Goal: Task Accomplishment & Management: Complete application form

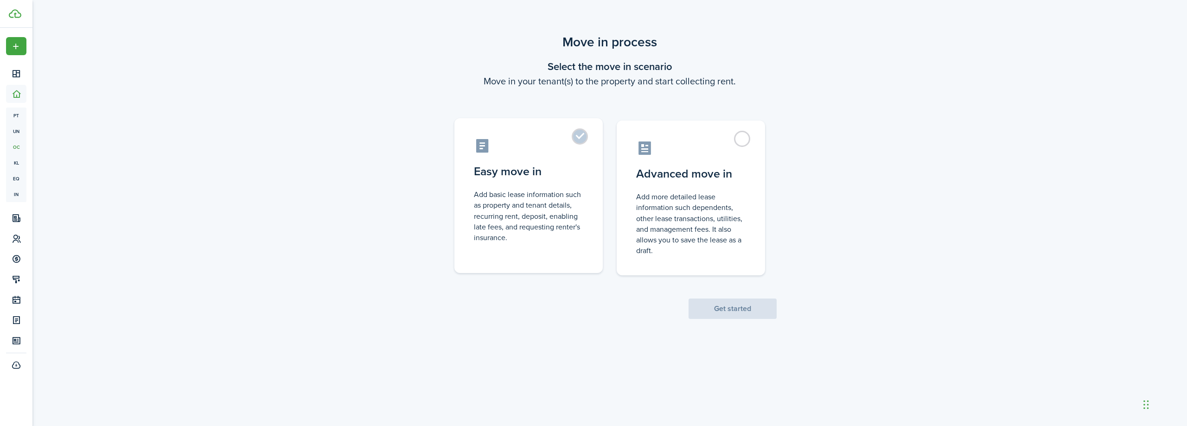
click at [579, 140] on label "Easy move in Add basic lease information such as property and tenant details, r…" at bounding box center [528, 195] width 148 height 155
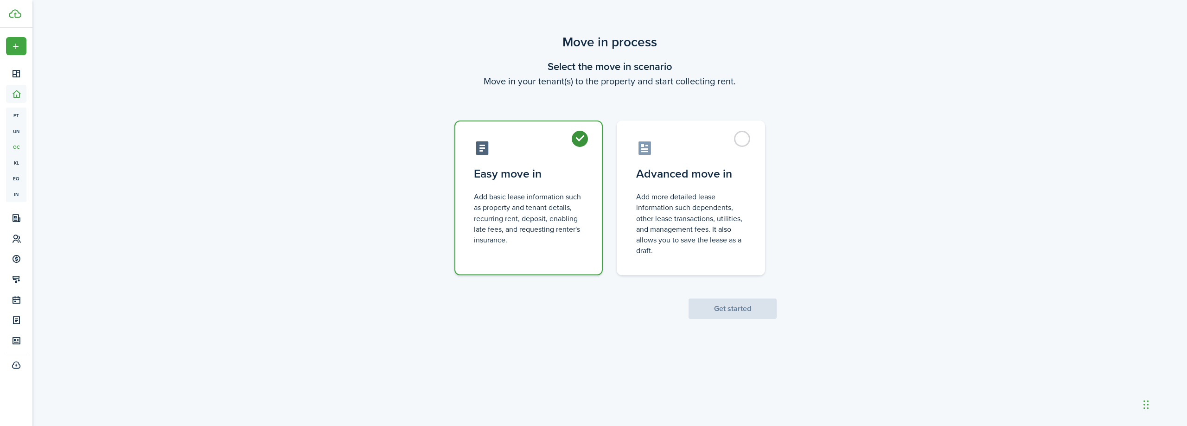
radio input "true"
click at [728, 309] on button "Get started" at bounding box center [732, 309] width 88 height 20
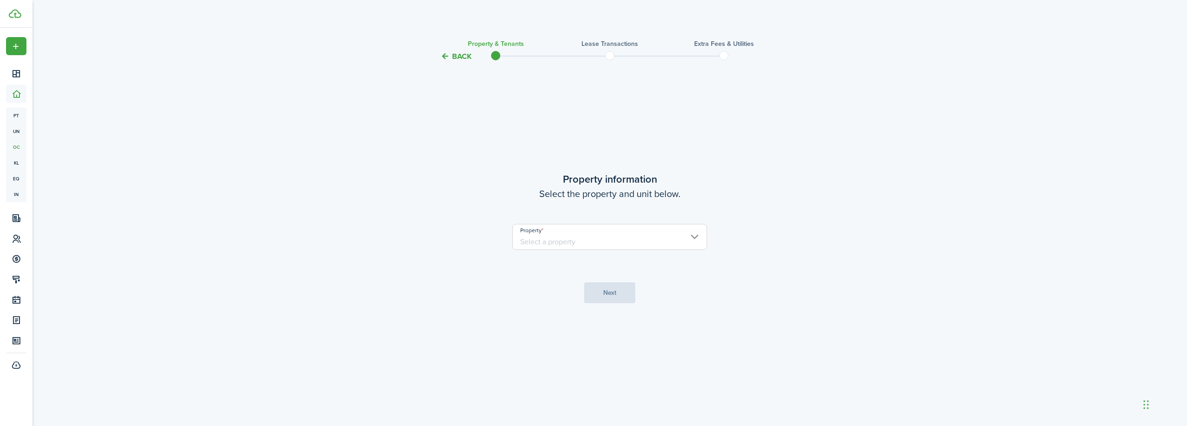
click at [693, 237] on input "Property" at bounding box center [609, 237] width 195 height 26
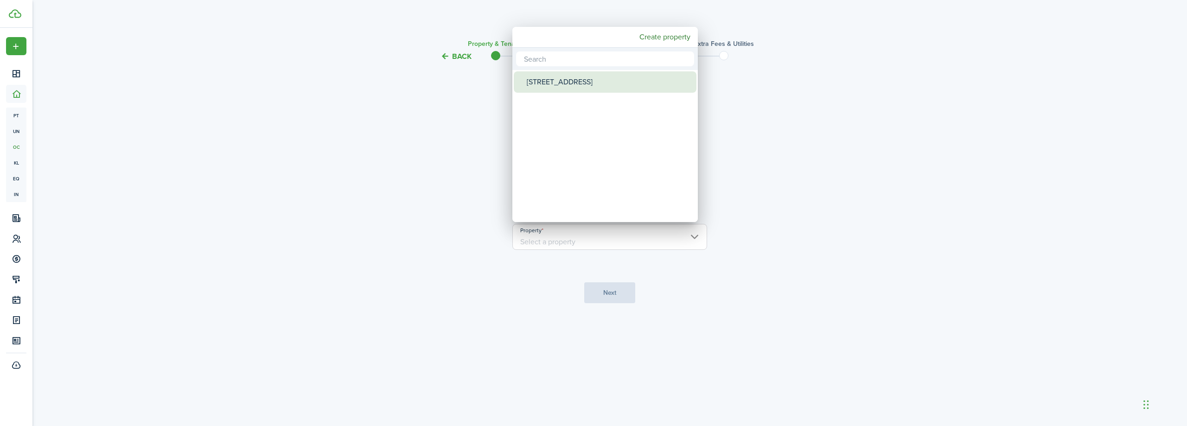
click at [567, 82] on div "[STREET_ADDRESS]" at bounding box center [609, 81] width 164 height 21
type input "[STREET_ADDRESS]"
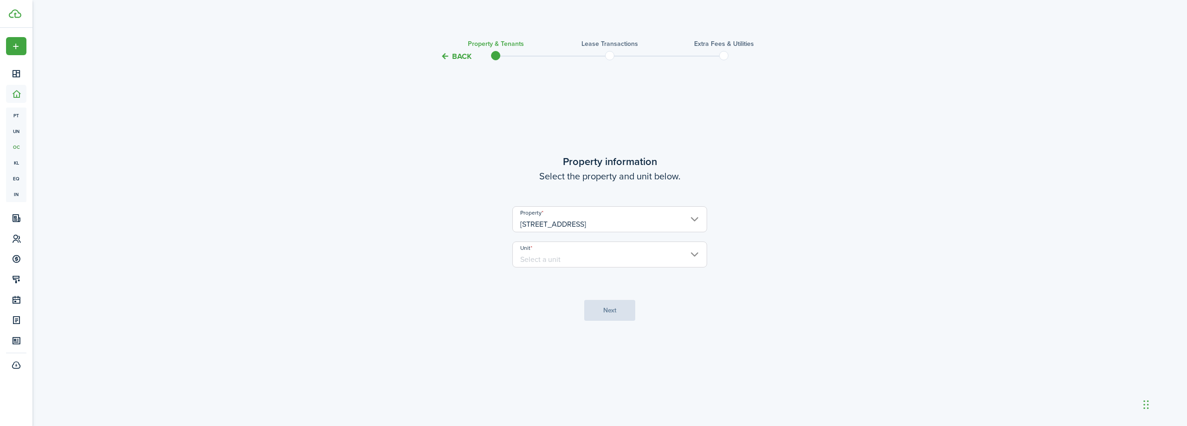
click at [694, 254] on input "Unit" at bounding box center [609, 255] width 195 height 26
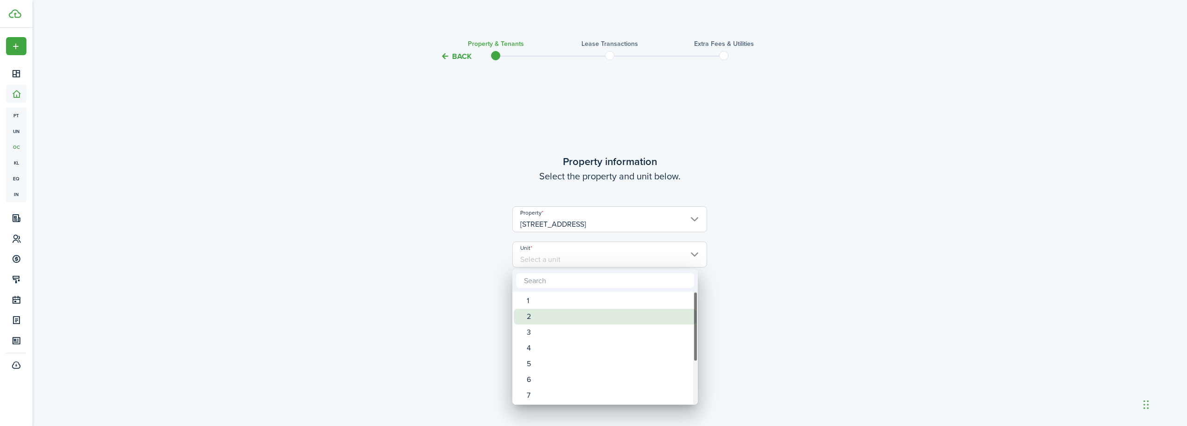
click at [562, 318] on div "2" at bounding box center [609, 317] width 164 height 16
type input "2"
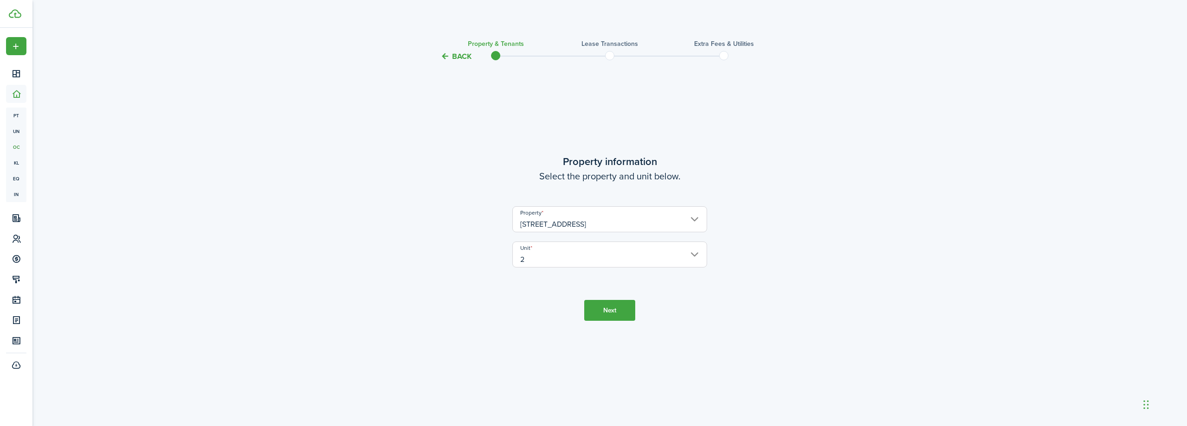
click at [607, 311] on button "Next" at bounding box center [609, 310] width 51 height 21
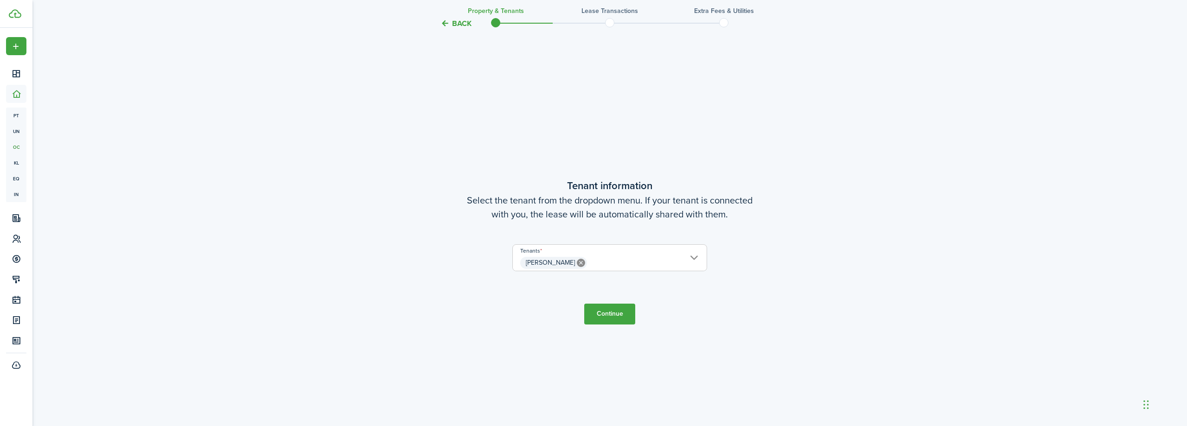
scroll to position [364, 0]
drag, startPoint x: 616, startPoint y: 314, endPoint x: 618, endPoint y: 321, distance: 7.3
click at [616, 314] on button "Continue" at bounding box center [609, 312] width 51 height 21
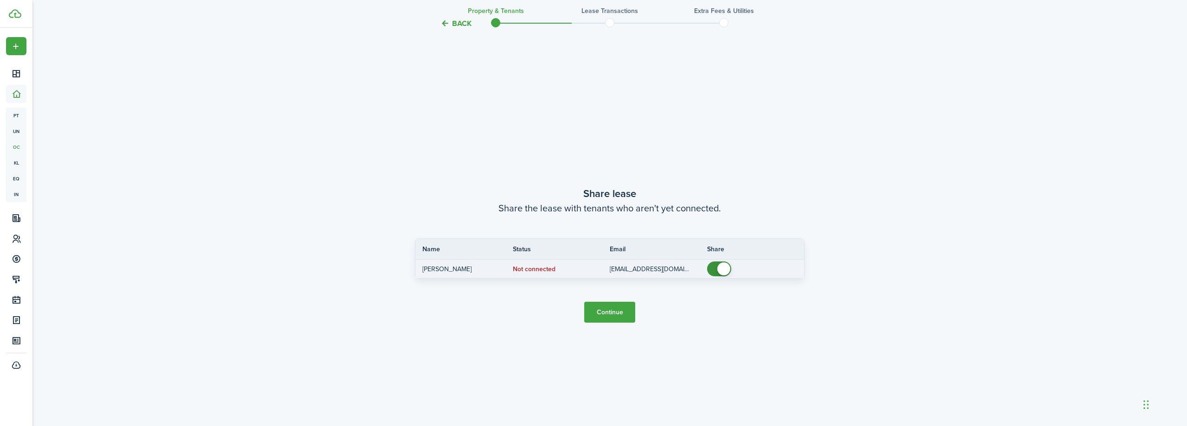
scroll to position [790, 0]
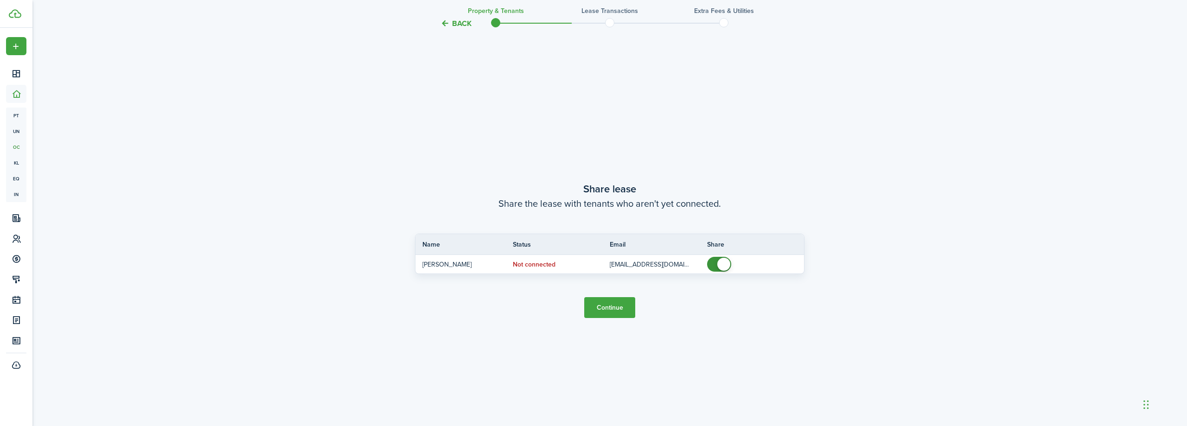
click at [610, 310] on button "Continue" at bounding box center [609, 307] width 51 height 21
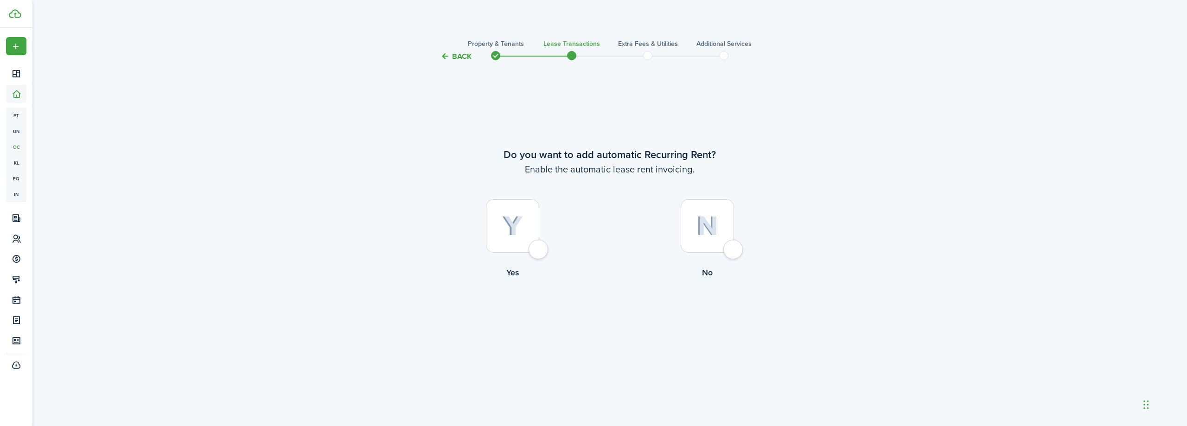
click at [539, 249] on div at bounding box center [512, 225] width 53 height 53
radio input "true"
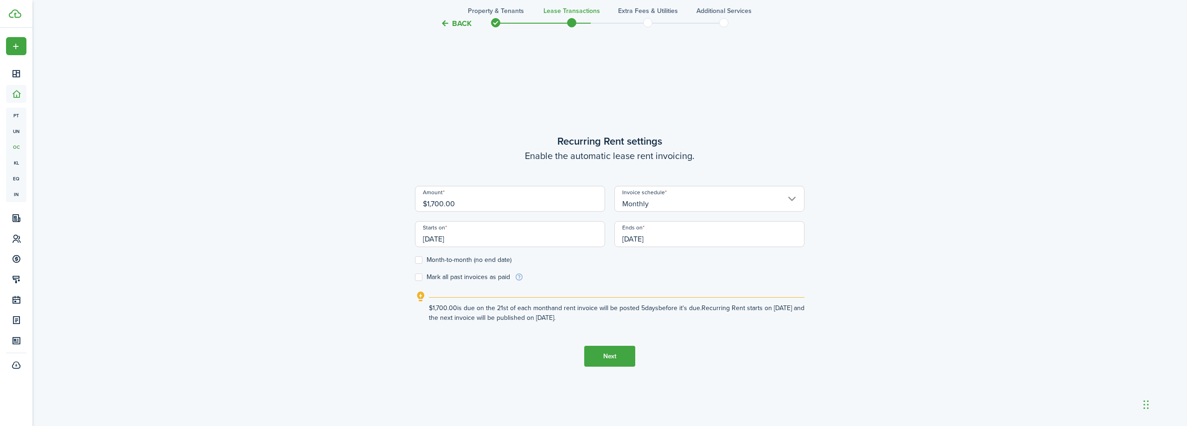
scroll to position [364, 0]
click at [493, 204] on input "$1,700.00" at bounding box center [510, 198] width 190 height 26
type input "$"
type input "$2,000.00"
click at [556, 236] on input "[DATE]" at bounding box center [510, 234] width 190 height 26
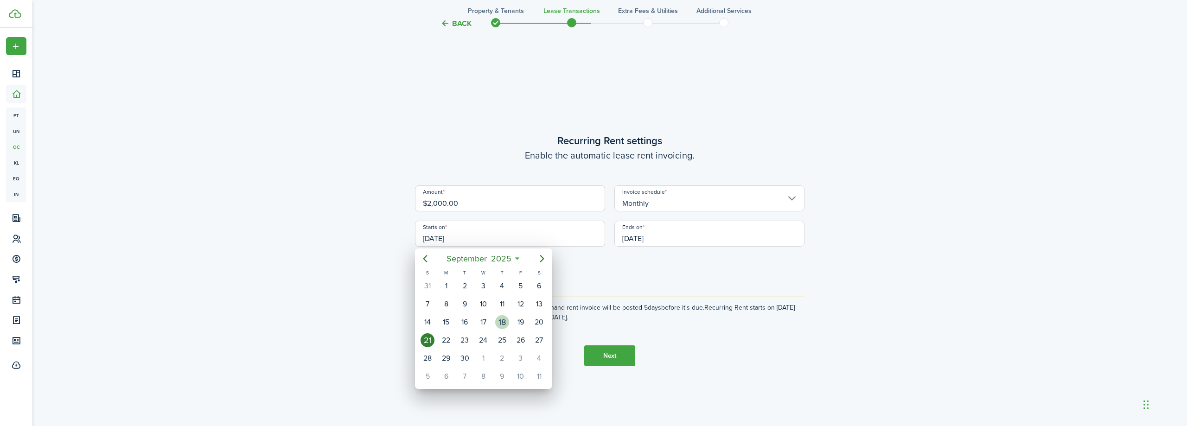
click at [499, 321] on div "18" at bounding box center [502, 322] width 14 height 14
type input "[DATE]"
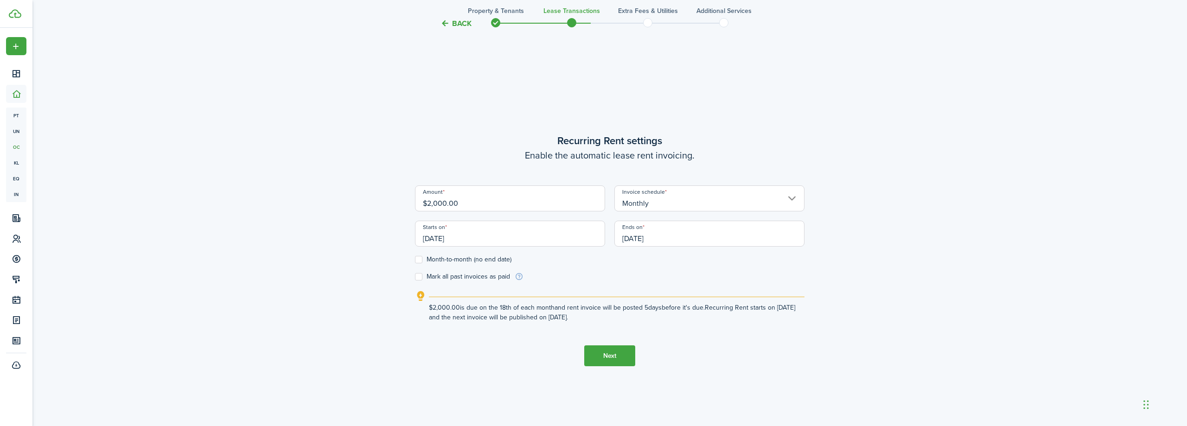
click at [703, 232] on input "[DATE]" at bounding box center [709, 234] width 190 height 26
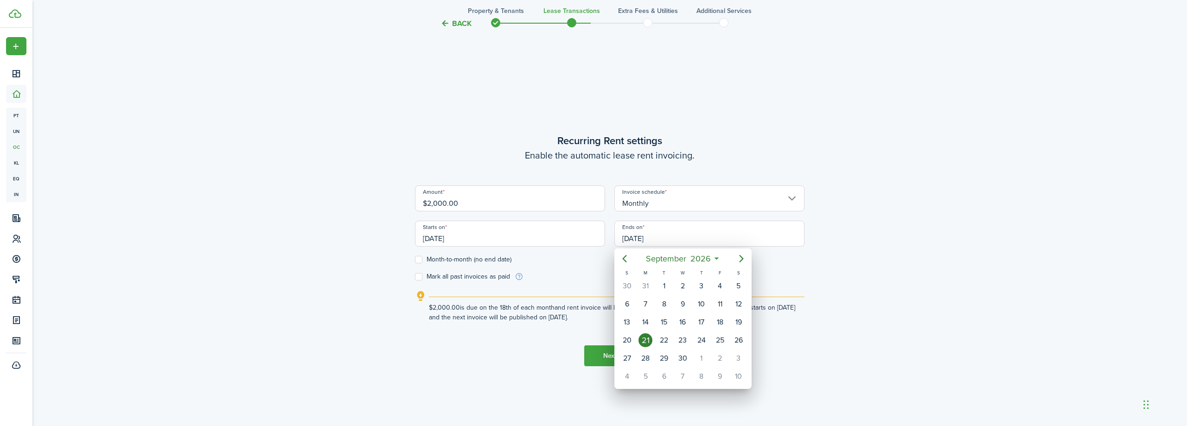
drag, startPoint x: 700, startPoint y: 239, endPoint x: 644, endPoint y: 239, distance: 56.1
click at [644, 239] on div at bounding box center [593, 213] width 1335 height 574
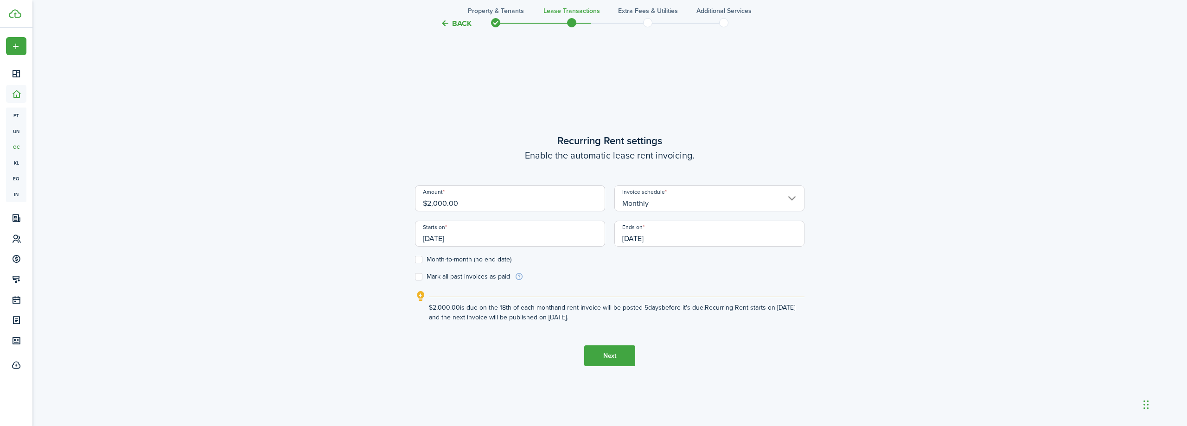
click at [419, 261] on label "Month-to-month (no end date)" at bounding box center [463, 259] width 96 height 7
click at [415, 260] on input "Month-to-month (no end date)" at bounding box center [414, 260] width 0 height 0
checkbox input "true"
click at [487, 239] on input "[DATE]" at bounding box center [510, 234] width 190 height 26
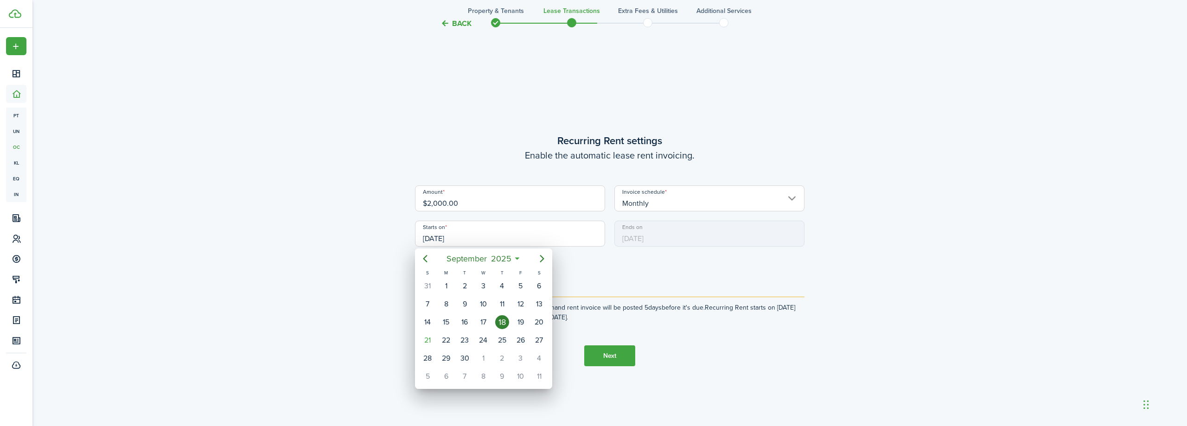
click at [517, 259] on icon at bounding box center [517, 258] width 10 height 9
click at [543, 258] on icon "Next page" at bounding box center [542, 258] width 4 height 7
click at [541, 357] on div "1" at bounding box center [539, 358] width 14 height 14
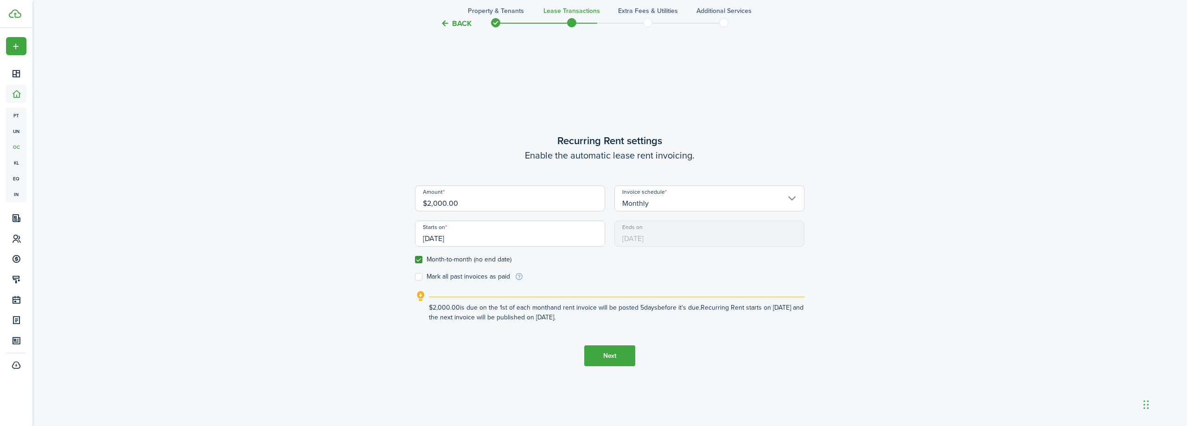
click at [544, 226] on input "[DATE]" at bounding box center [510, 234] width 190 height 26
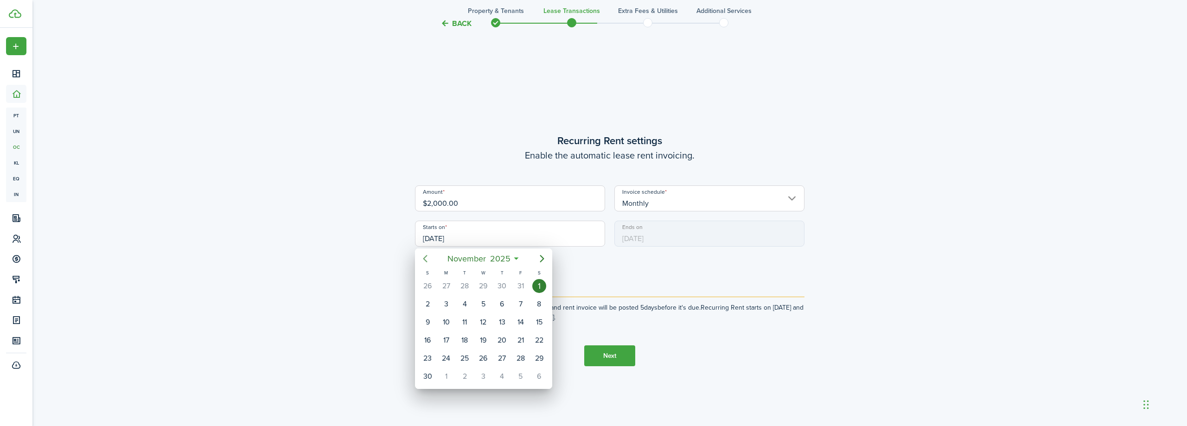
click at [427, 260] on icon "Previous page" at bounding box center [424, 258] width 11 height 11
click at [483, 287] on div "1" at bounding box center [483, 286] width 14 height 14
type input "[DATE]"
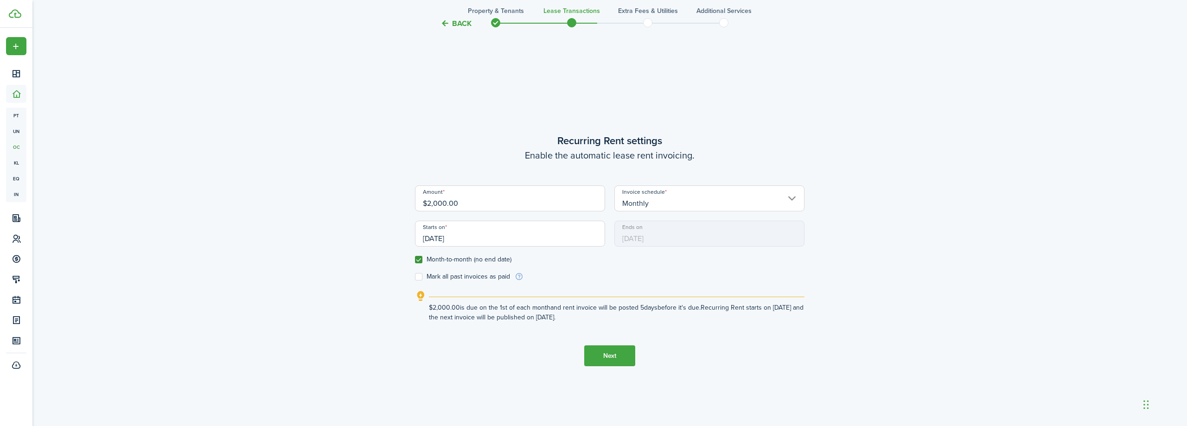
click at [613, 357] on button "Next" at bounding box center [609, 355] width 51 height 21
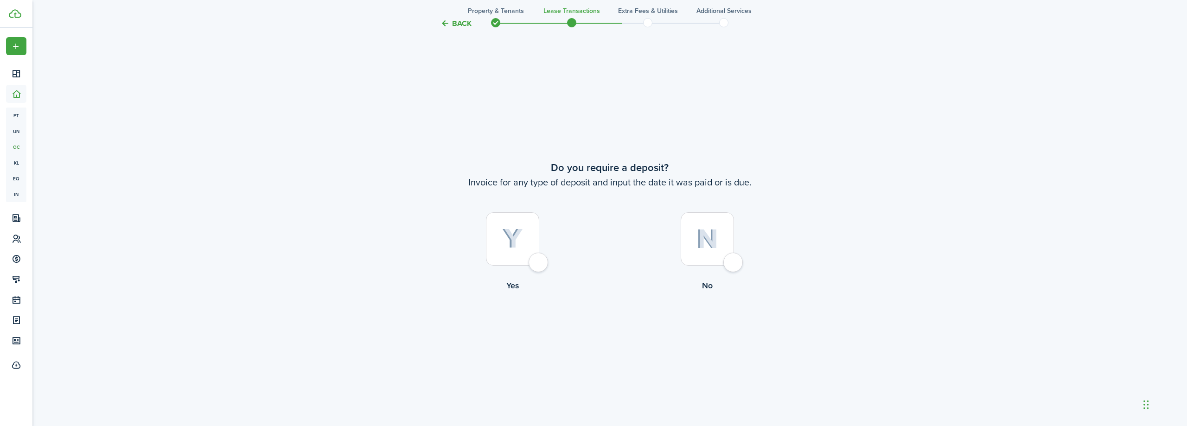
scroll to position [790, 0]
click at [535, 265] on div at bounding box center [512, 238] width 53 height 53
radio input "true"
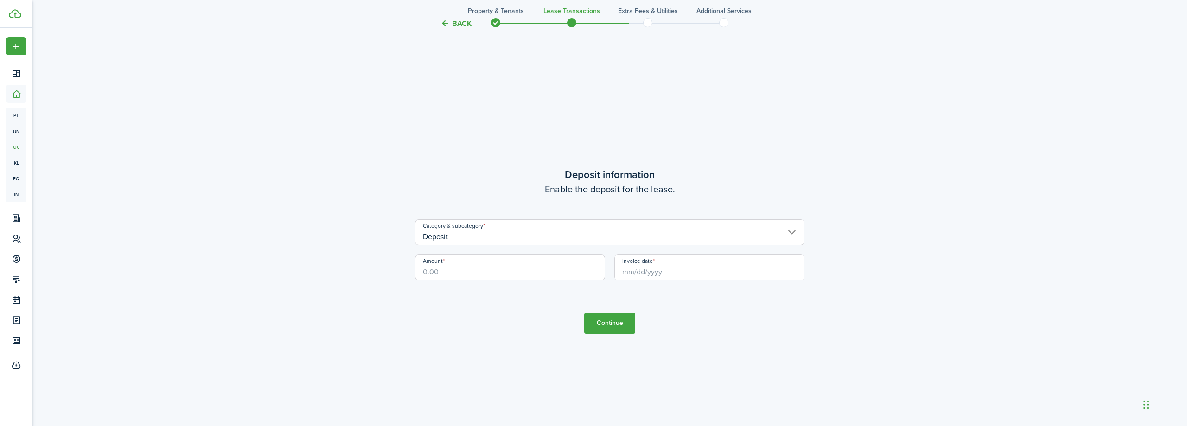
scroll to position [1216, 0]
click at [572, 271] on input "Amount" at bounding box center [510, 267] width 190 height 26
type input "$2,000.00"
click at [685, 268] on input "Invoice date" at bounding box center [709, 267] width 190 height 26
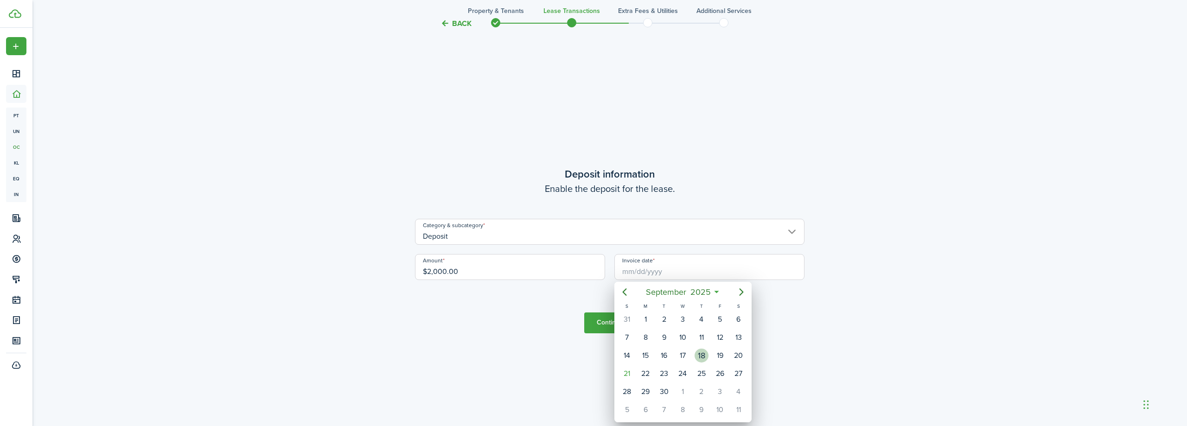
click at [700, 352] on div "18" at bounding box center [701, 356] width 14 height 14
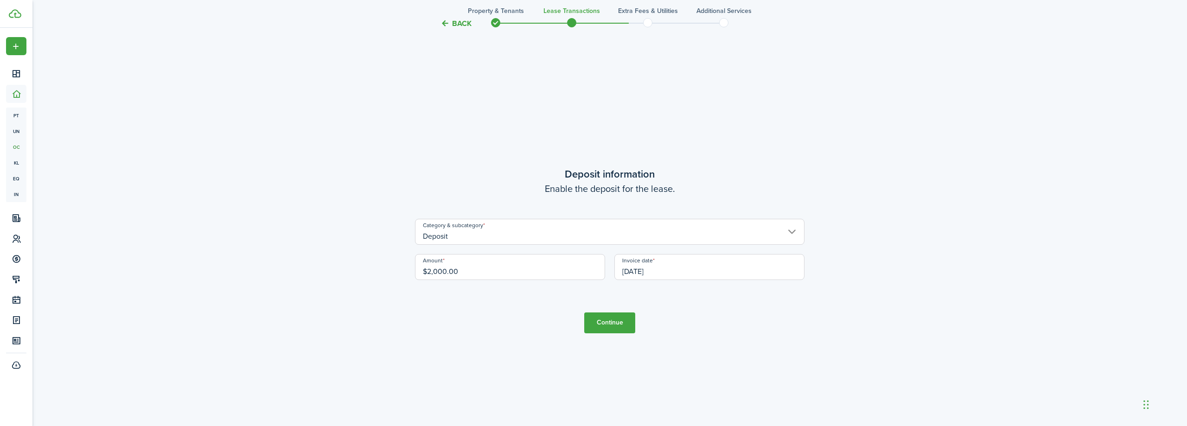
click at [768, 275] on input "[DATE]" at bounding box center [709, 267] width 190 height 26
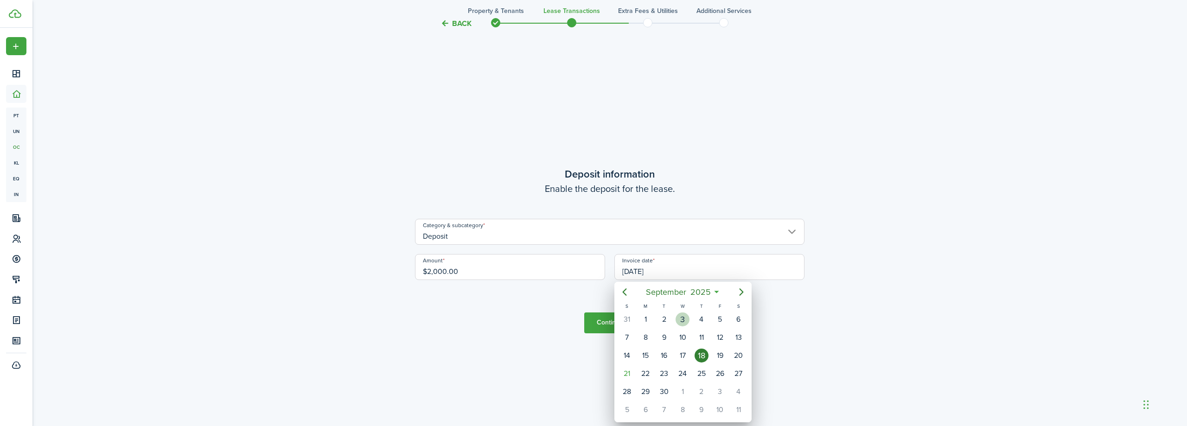
click at [683, 324] on div "3" at bounding box center [682, 319] width 14 height 14
type input "[DATE]"
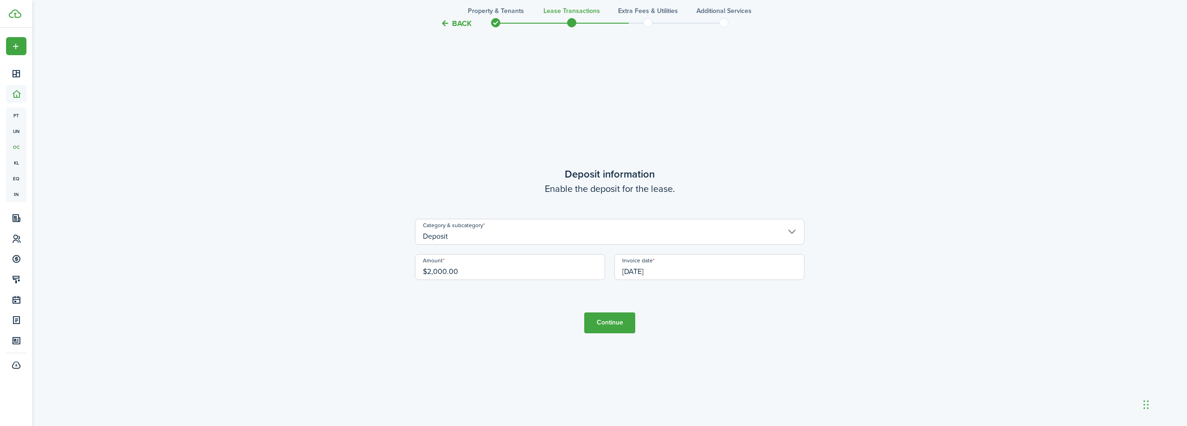
click at [616, 326] on button "Continue" at bounding box center [609, 322] width 51 height 21
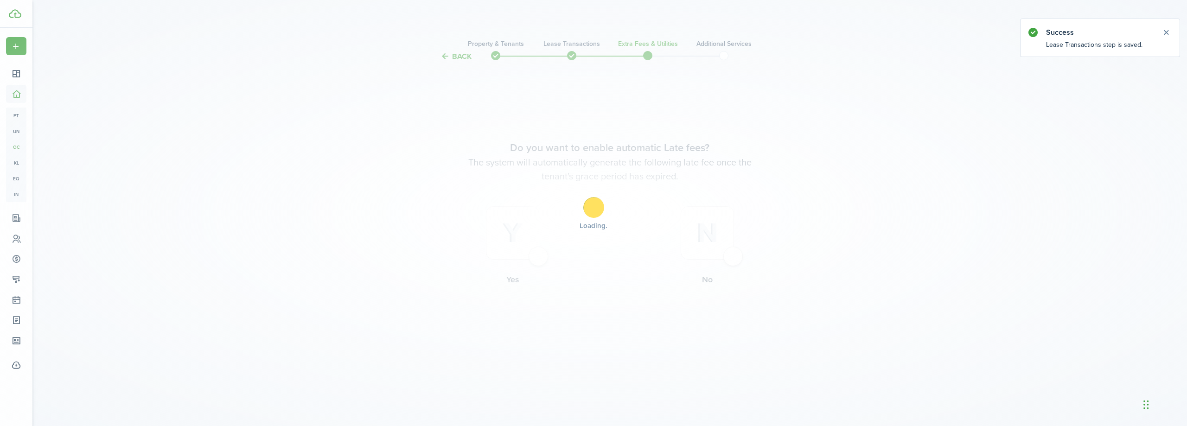
scroll to position [0, 0]
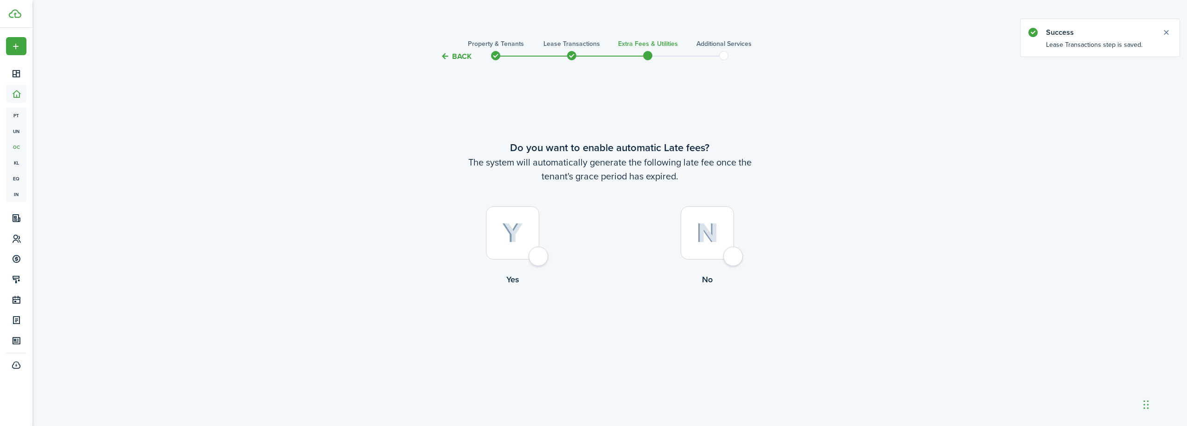
click at [537, 260] on div at bounding box center [512, 232] width 53 height 53
radio input "true"
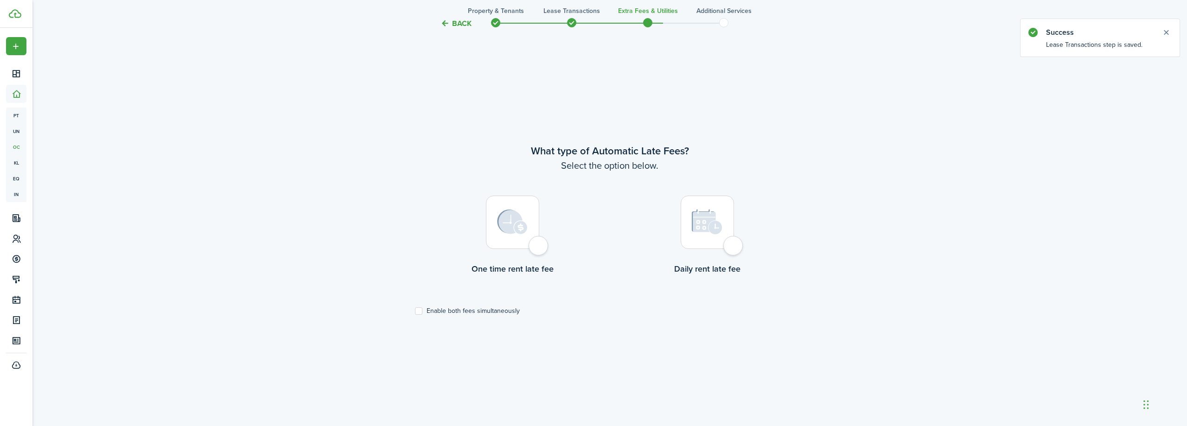
scroll to position [364, 0]
click at [535, 245] on div at bounding box center [512, 220] width 53 height 53
radio input "true"
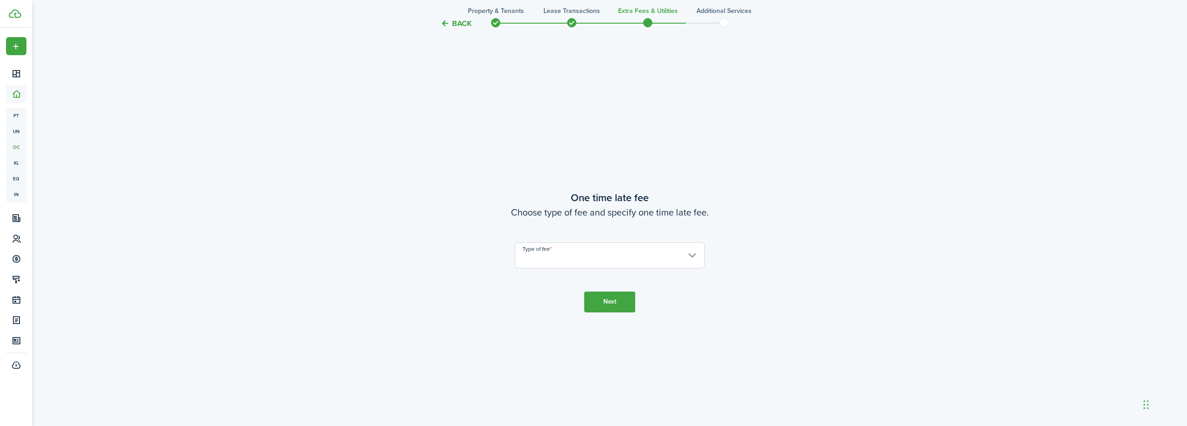
scroll to position [790, 0]
click at [689, 253] on input "Type of fee" at bounding box center [610, 254] width 190 height 26
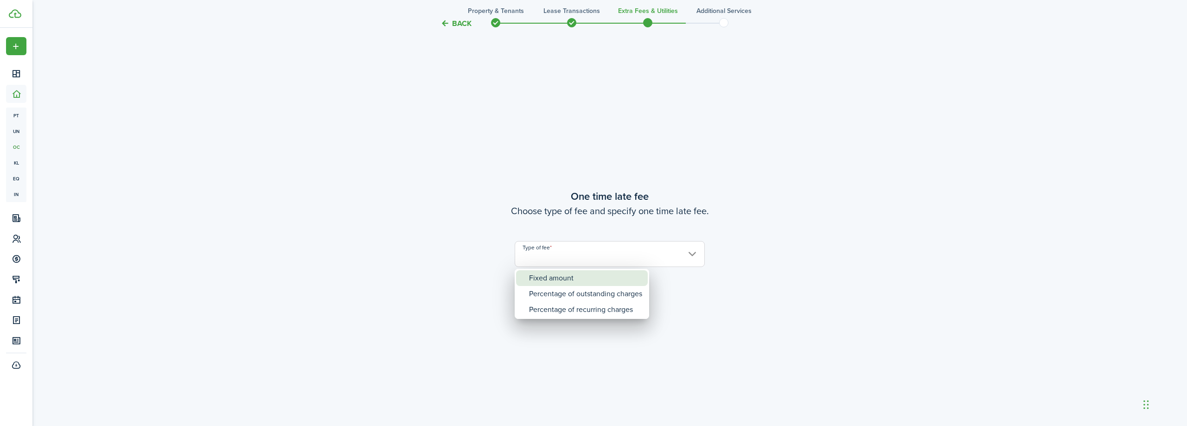
click at [581, 278] on div "Fixed amount" at bounding box center [585, 278] width 113 height 16
type input "Fixed amount"
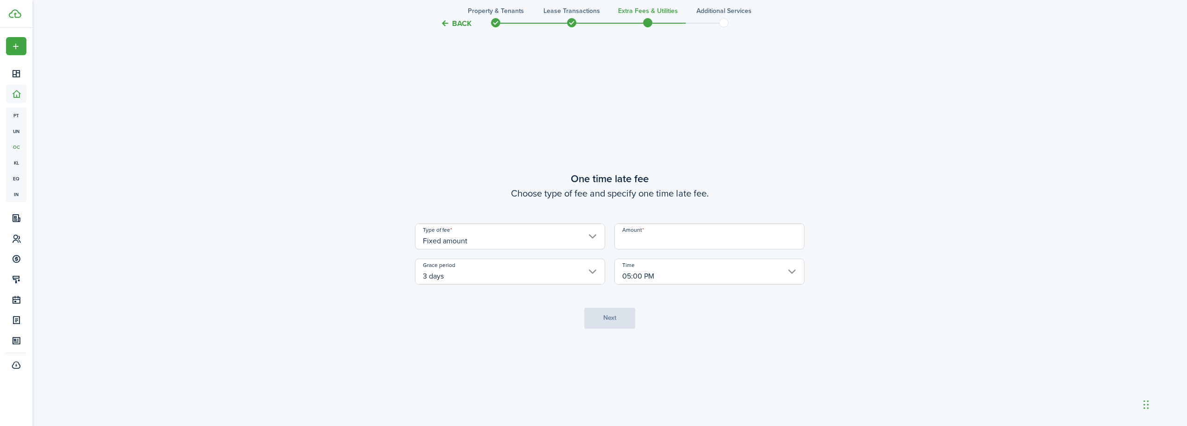
click at [682, 245] on input "Amount" at bounding box center [709, 236] width 190 height 26
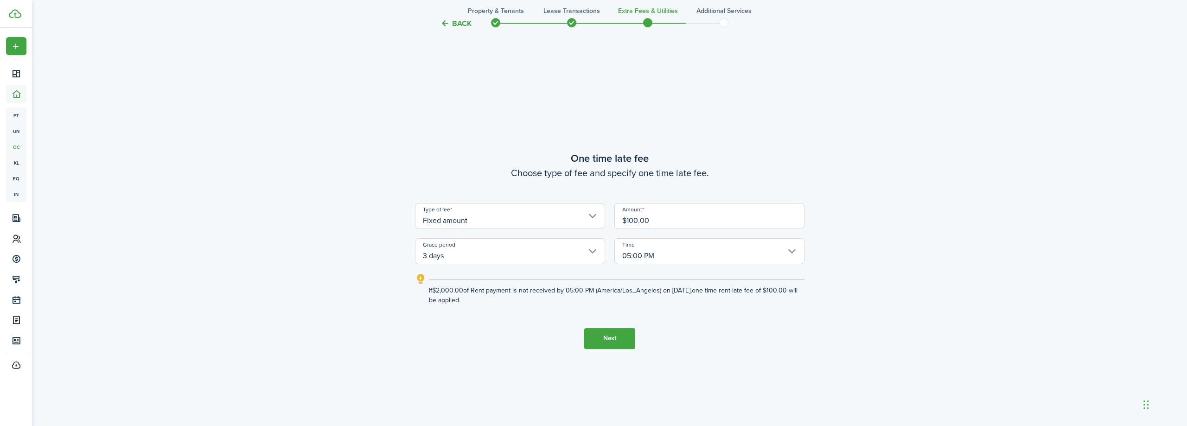
click at [794, 251] on input "05:00 PM" at bounding box center [709, 251] width 190 height 26
type input "$100.00"
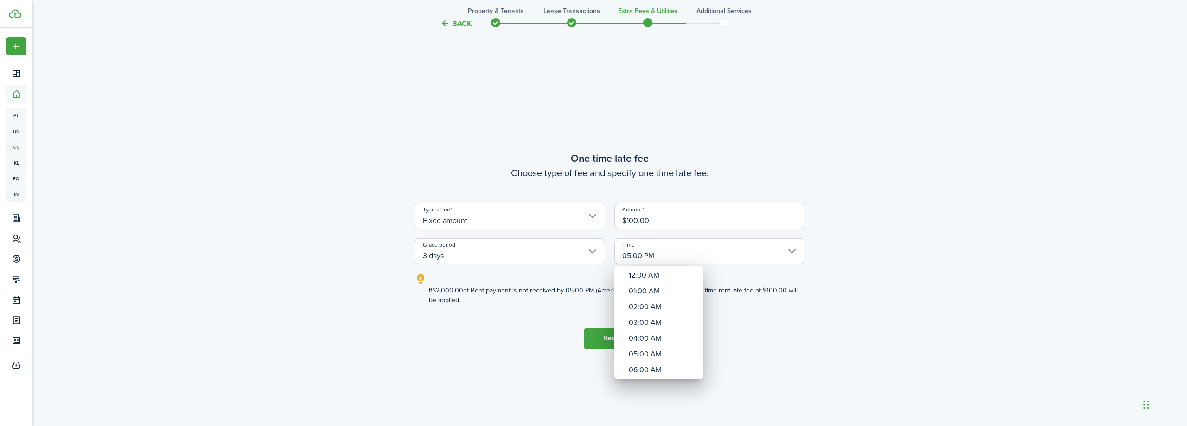
click at [794, 251] on div at bounding box center [593, 213] width 1335 height 574
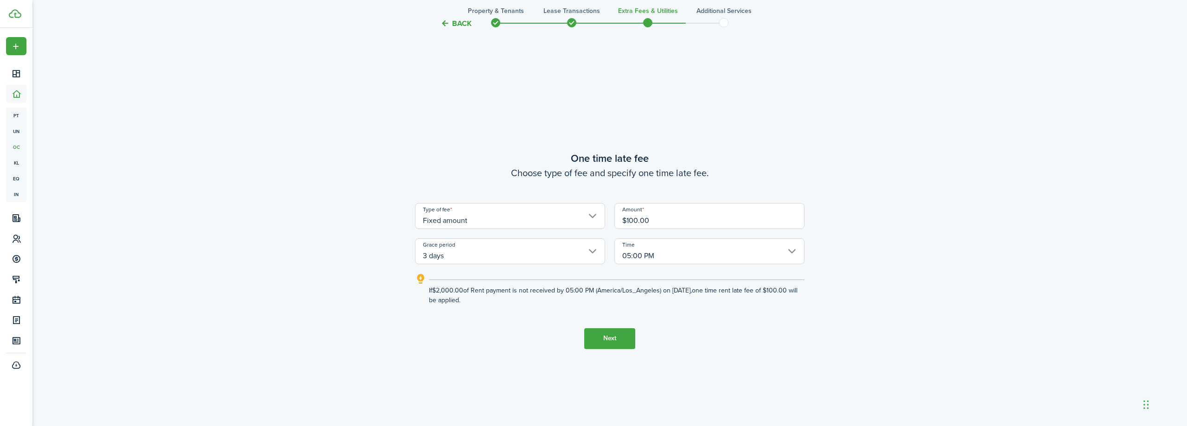
click at [614, 341] on button "Next" at bounding box center [609, 338] width 51 height 21
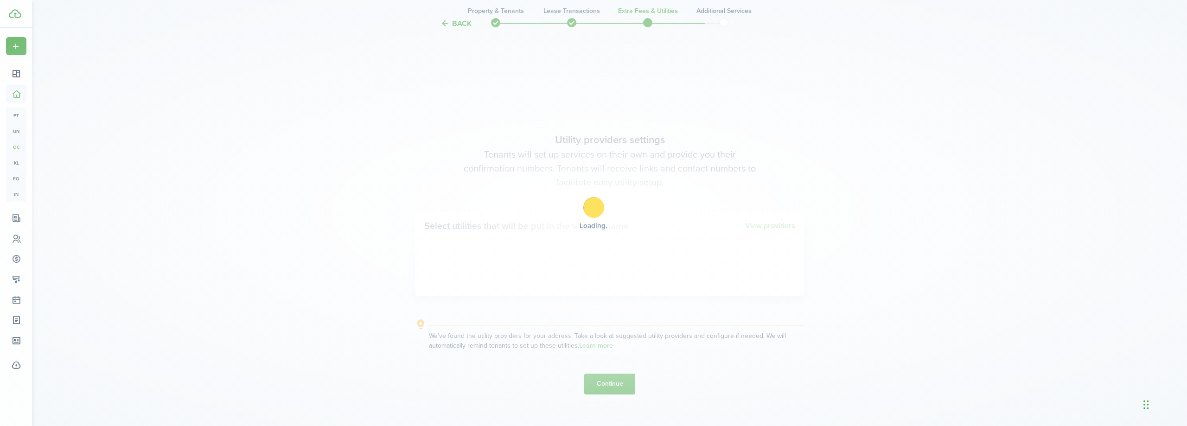
scroll to position [1216, 0]
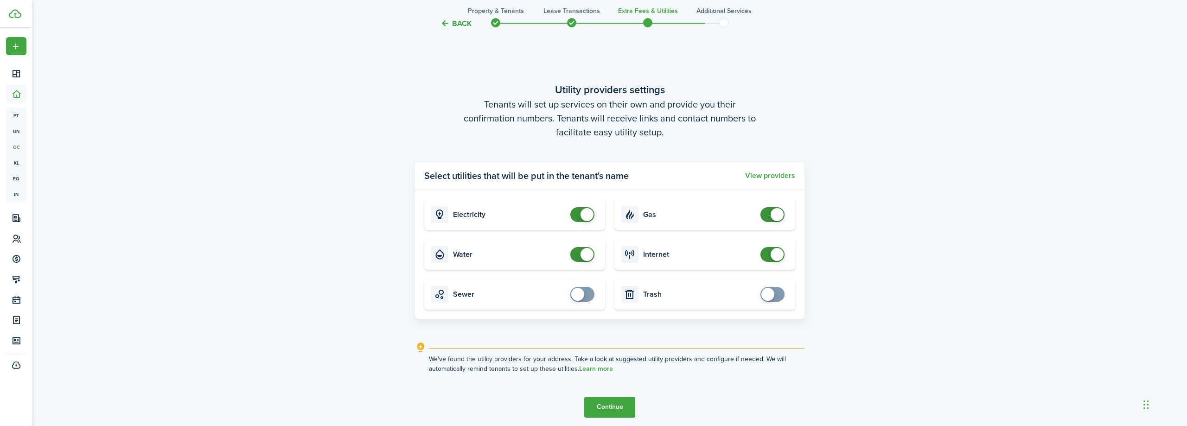
checkbox input "false"
click at [579, 257] on span at bounding box center [582, 254] width 9 height 15
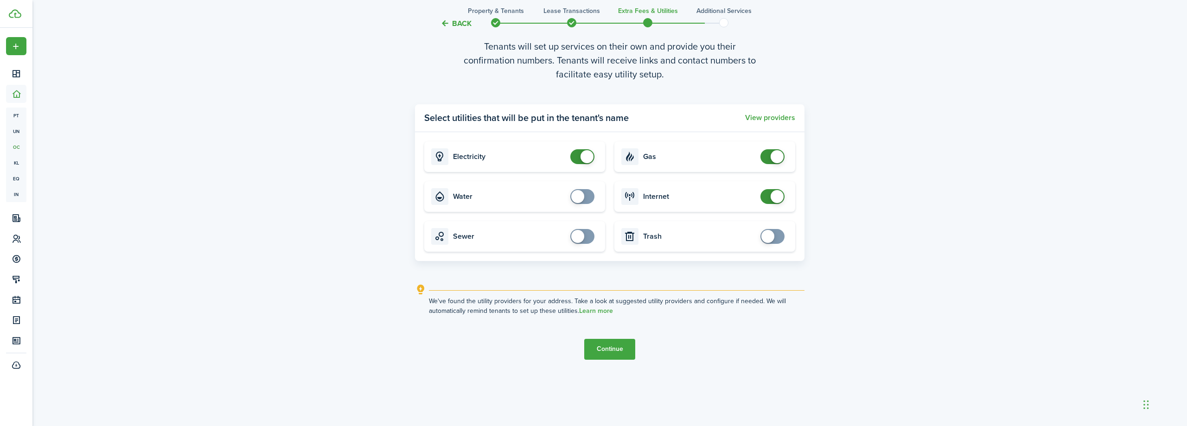
scroll to position [1278, 0]
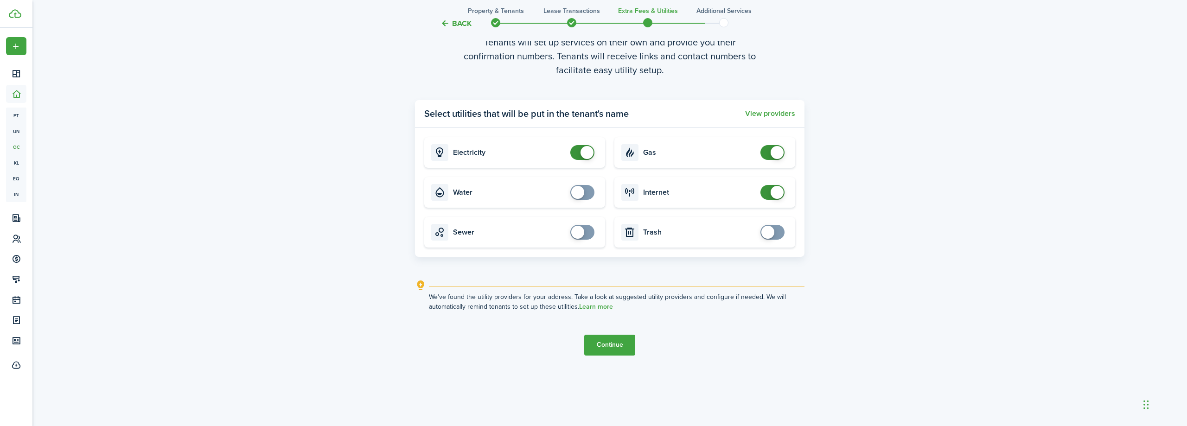
click at [619, 341] on button "Continue" at bounding box center [609, 345] width 51 height 21
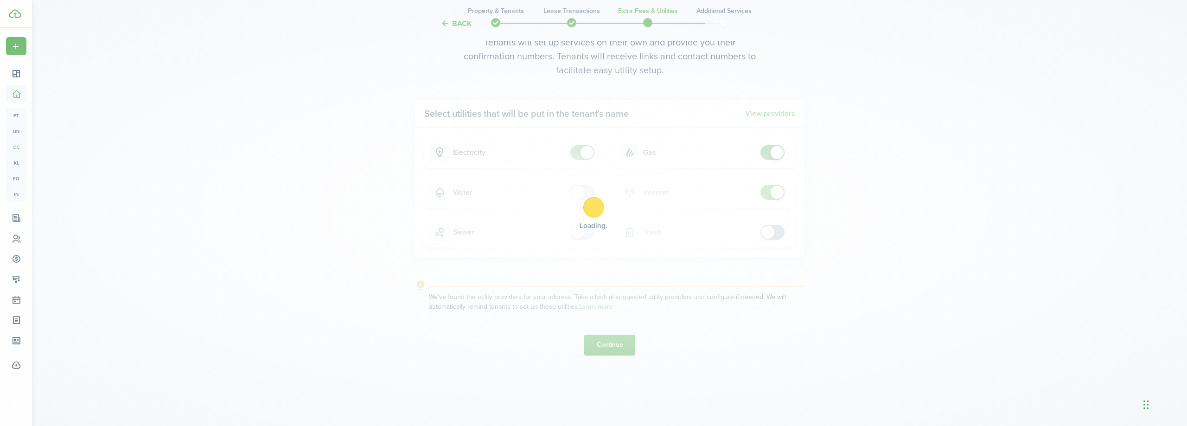
scroll to position [0, 0]
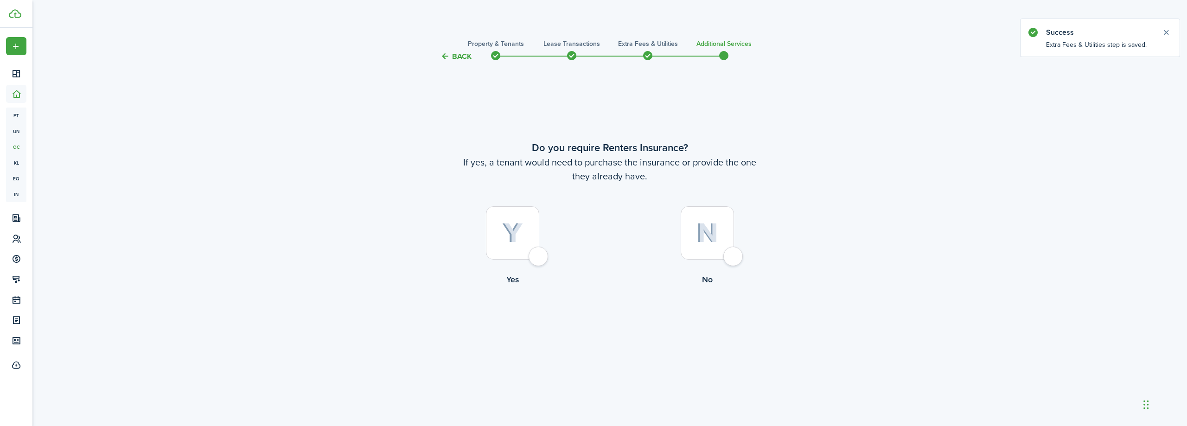
click at [730, 253] on div at bounding box center [706, 232] width 53 height 53
radio input "true"
click at [627, 327] on button "Complete move in" at bounding box center [610, 324] width 68 height 21
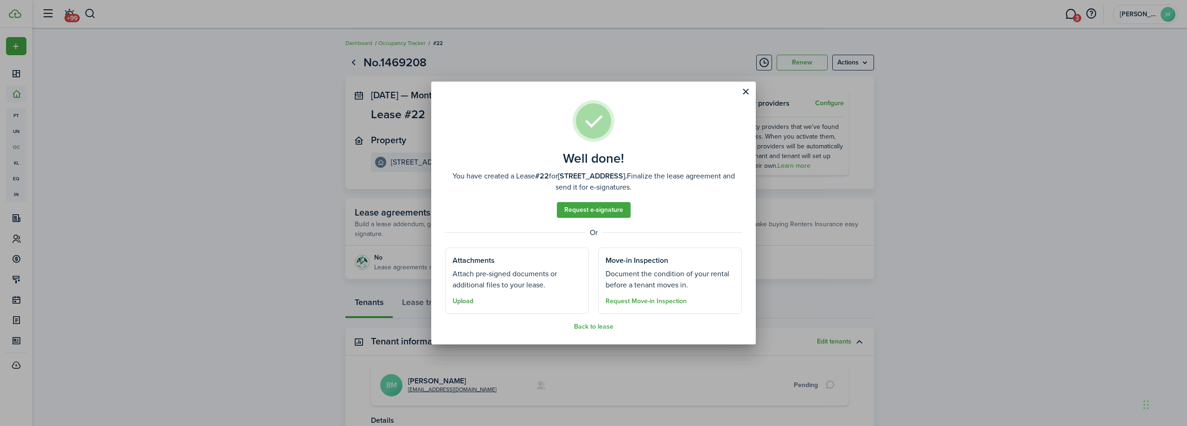
click at [460, 298] on button "Upload" at bounding box center [462, 301] width 21 height 7
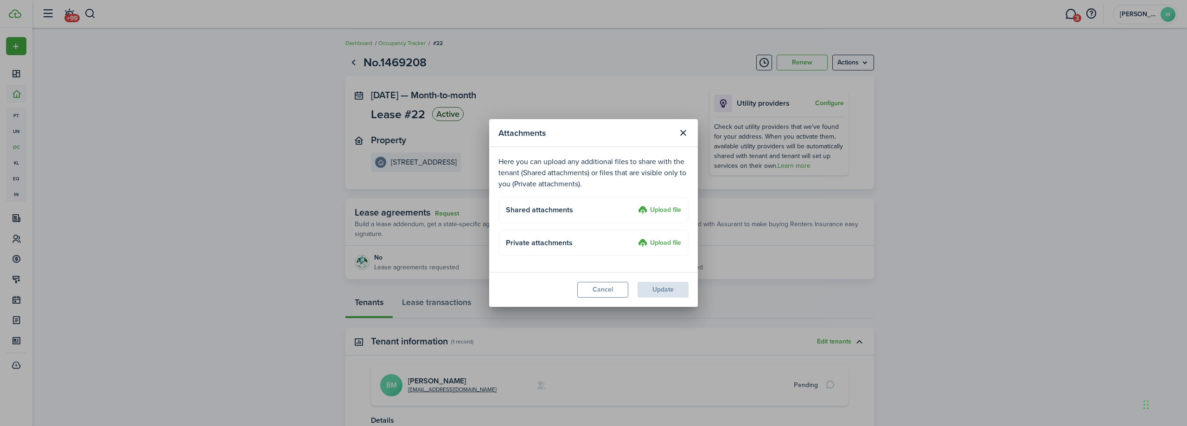
click at [669, 209] on label "Upload file" at bounding box center [659, 210] width 43 height 11
click at [635, 205] on input "Upload file" at bounding box center [635, 205] width 0 height 0
click at [666, 210] on label "Upload file" at bounding box center [659, 210] width 43 height 11
click at [635, 205] on input "Upload file" at bounding box center [635, 205] width 0 height 0
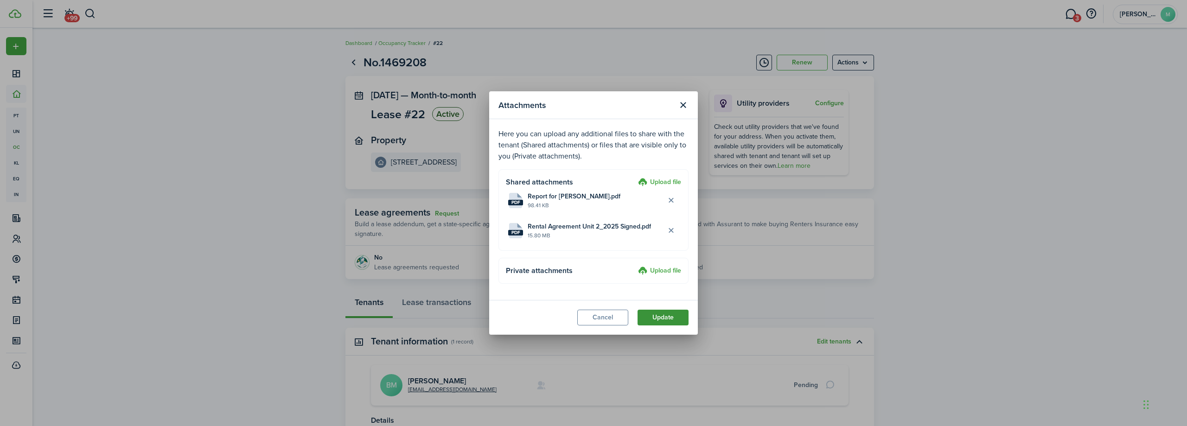
click at [668, 318] on button "Update" at bounding box center [662, 318] width 51 height 16
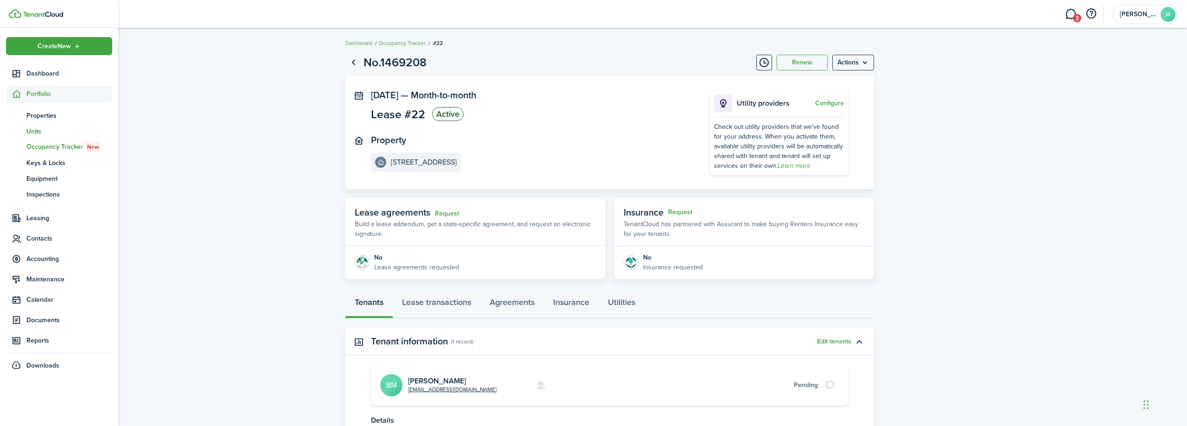
click at [39, 131] on span "Units" at bounding box center [69, 132] width 86 height 10
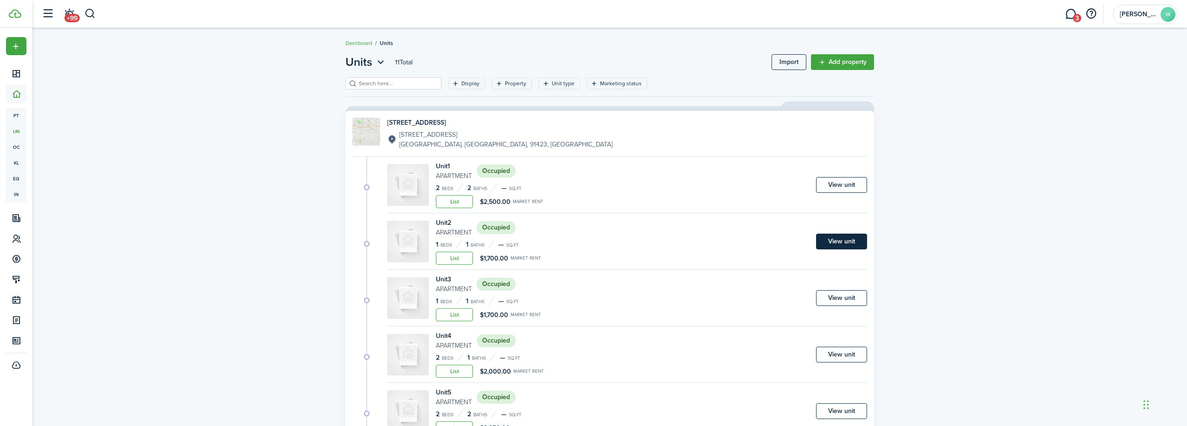
click at [845, 241] on link "View unit" at bounding box center [841, 242] width 51 height 16
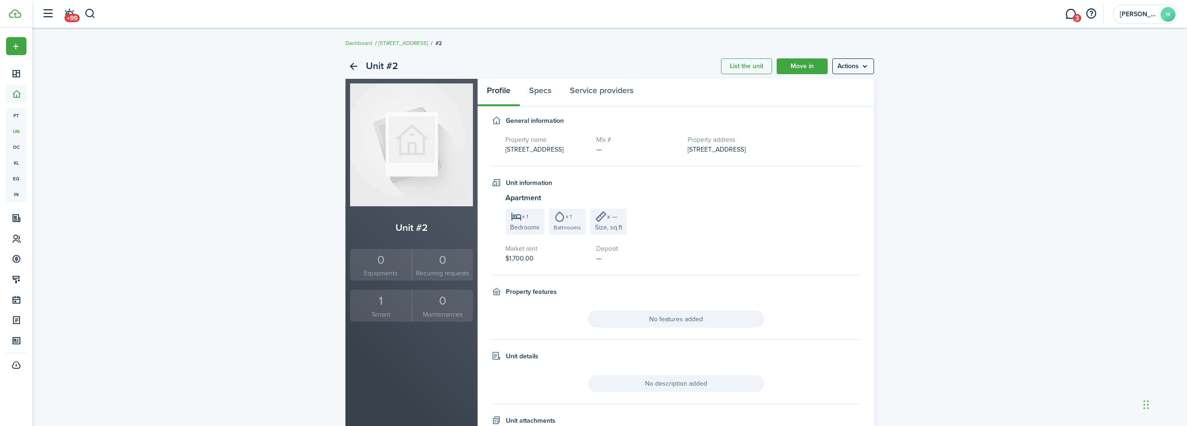
click at [527, 256] on span "$1,700.00" at bounding box center [519, 259] width 28 height 10
click at [868, 64] on menu-btn "Actions" at bounding box center [853, 66] width 42 height 16
click at [854, 82] on link "Edit unit" at bounding box center [833, 87] width 81 height 16
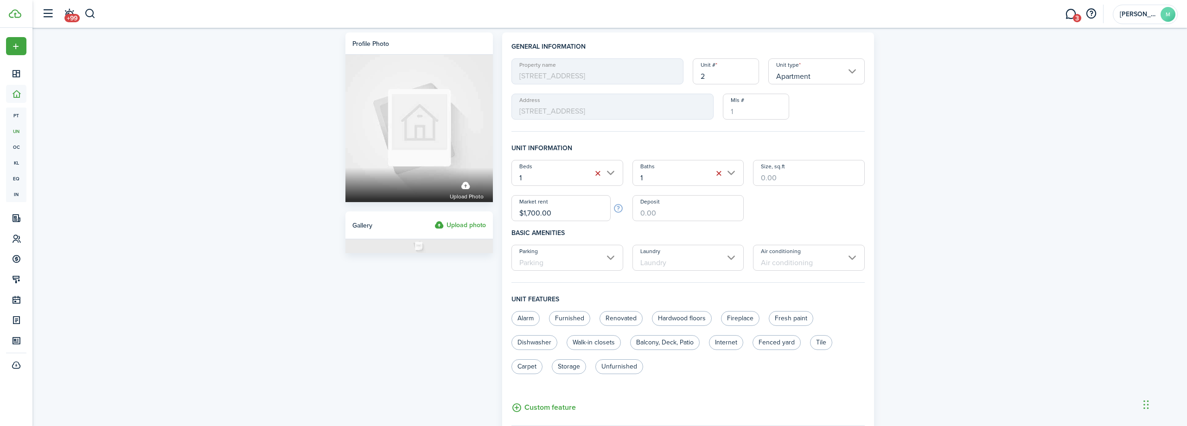
click at [576, 215] on input "$1,700.00" at bounding box center [560, 208] width 99 height 26
drag, startPoint x: 591, startPoint y: 210, endPoint x: 499, endPoint y: 215, distance: 91.9
click at [511, 215] on input "$1,700.00" at bounding box center [560, 208] width 99 height 26
type input "$2,000.00"
click at [612, 259] on input "Parking" at bounding box center [567, 258] width 112 height 26
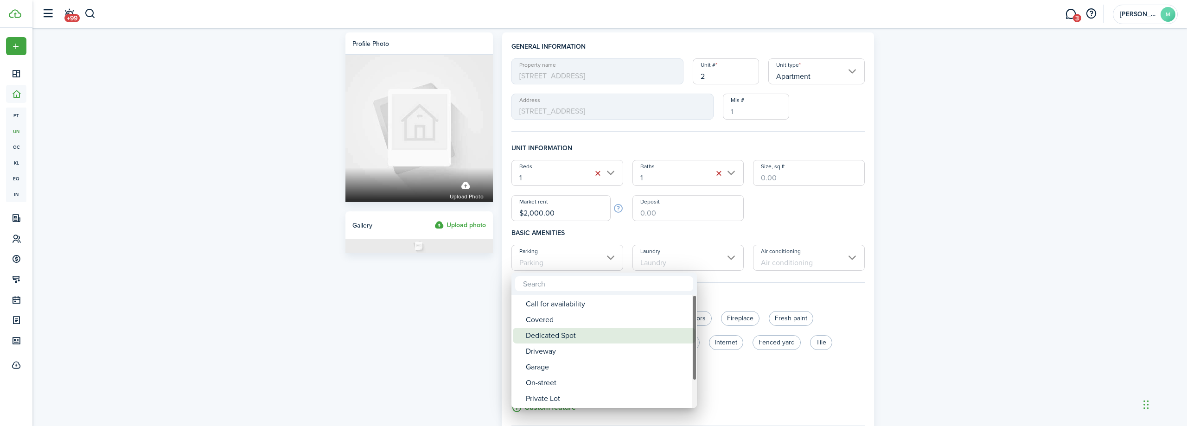
click at [558, 334] on div "Dedicated Spot" at bounding box center [608, 336] width 164 height 16
type input "Dedicated Spot"
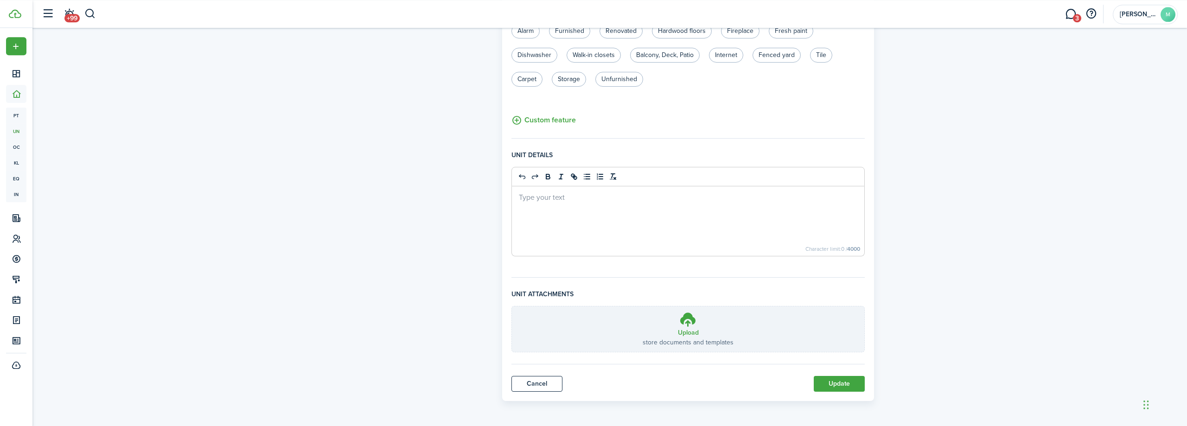
scroll to position [288, 0]
click at [838, 387] on button "Update" at bounding box center [839, 383] width 51 height 16
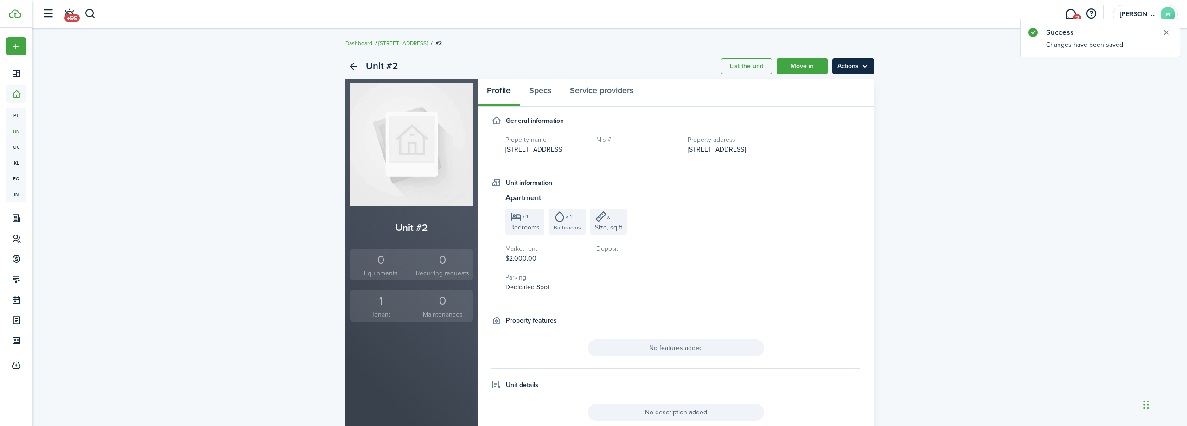
click at [856, 65] on menu-btn "Actions" at bounding box center [853, 66] width 42 height 16
click at [352, 64] on link "Back" at bounding box center [353, 66] width 16 height 16
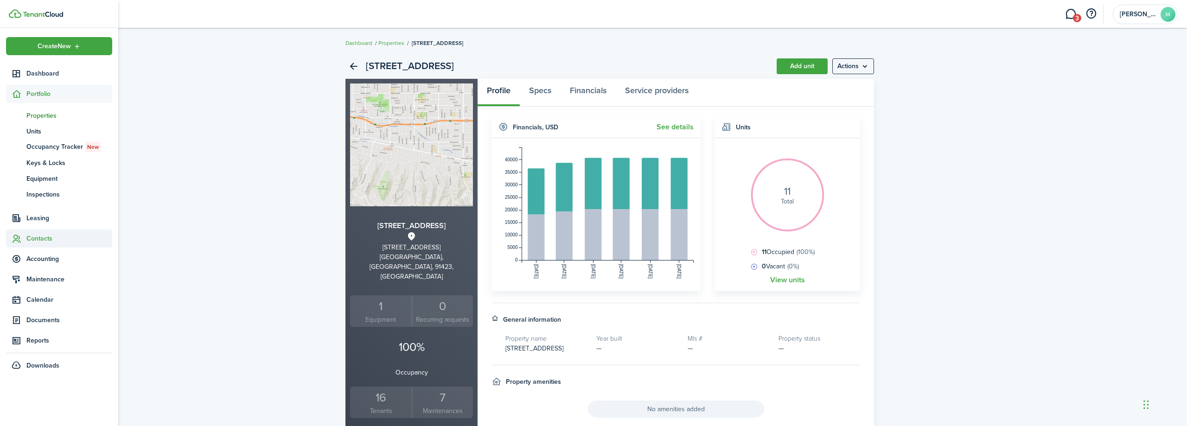
click at [51, 235] on span "Contacts" at bounding box center [69, 239] width 86 height 10
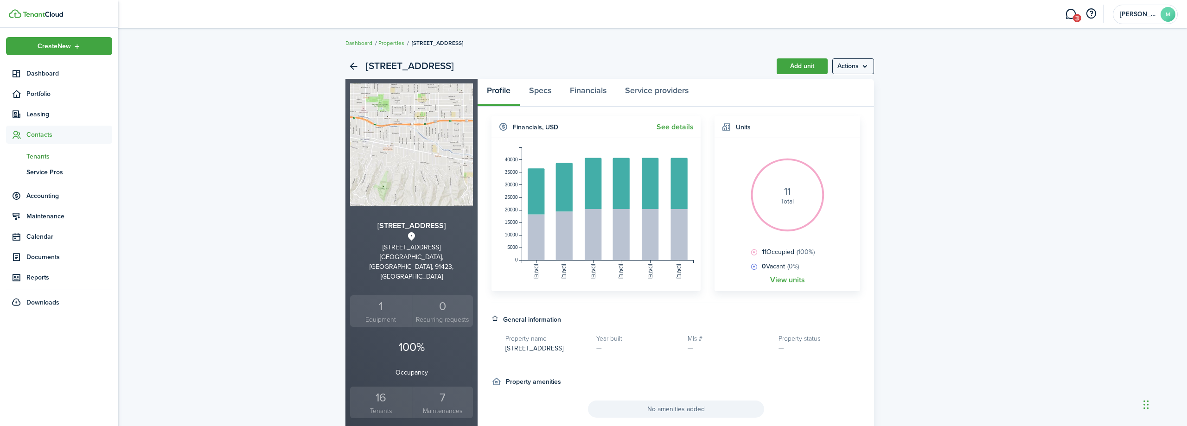
click at [50, 157] on span "Tenants" at bounding box center [69, 157] width 86 height 10
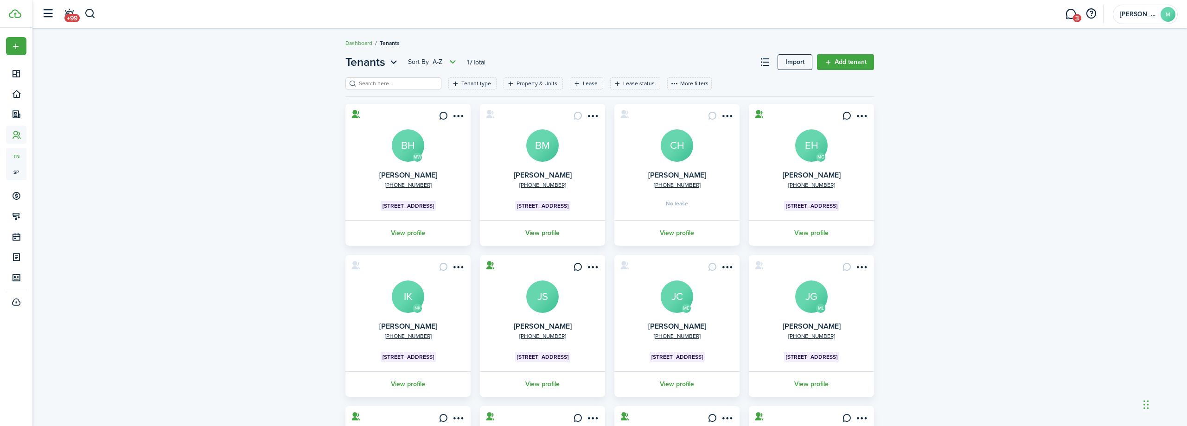
click at [553, 233] on link "View profile" at bounding box center [542, 232] width 128 height 25
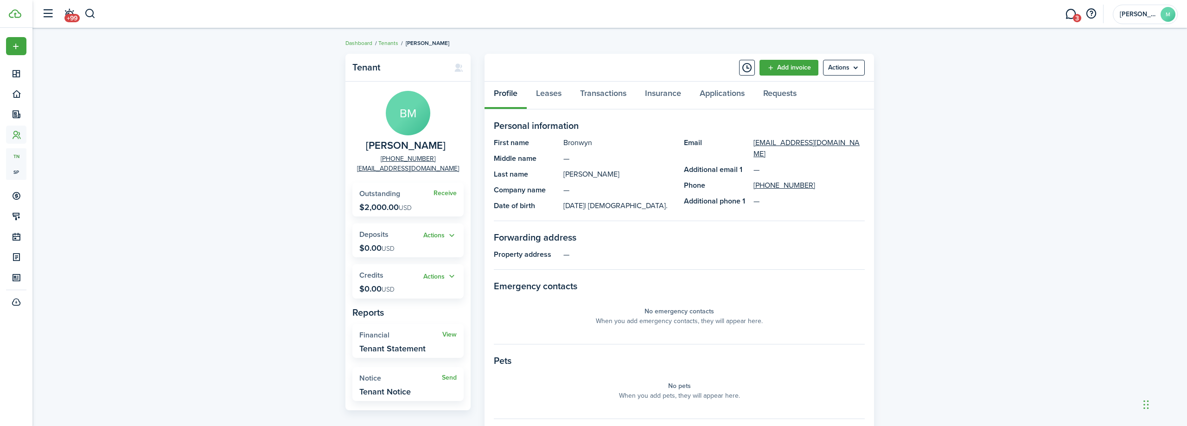
click at [427, 201] on widget-stats "Receive Outstanding $2,000.00 USD" at bounding box center [407, 200] width 111 height 34
click at [395, 204] on p "$2,000.00 USD" at bounding box center [385, 207] width 52 height 9
click at [441, 193] on link "Receive" at bounding box center [444, 193] width 23 height 7
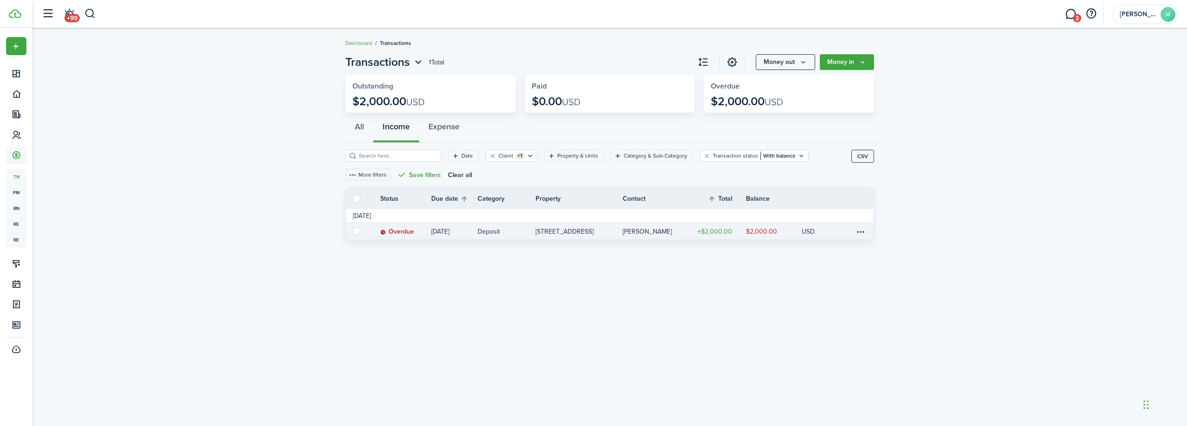
click at [356, 232] on label at bounding box center [356, 231] width 7 height 7
click at [353, 232] on input "checkbox" at bounding box center [352, 231] width 0 height 0
checkbox input "true"
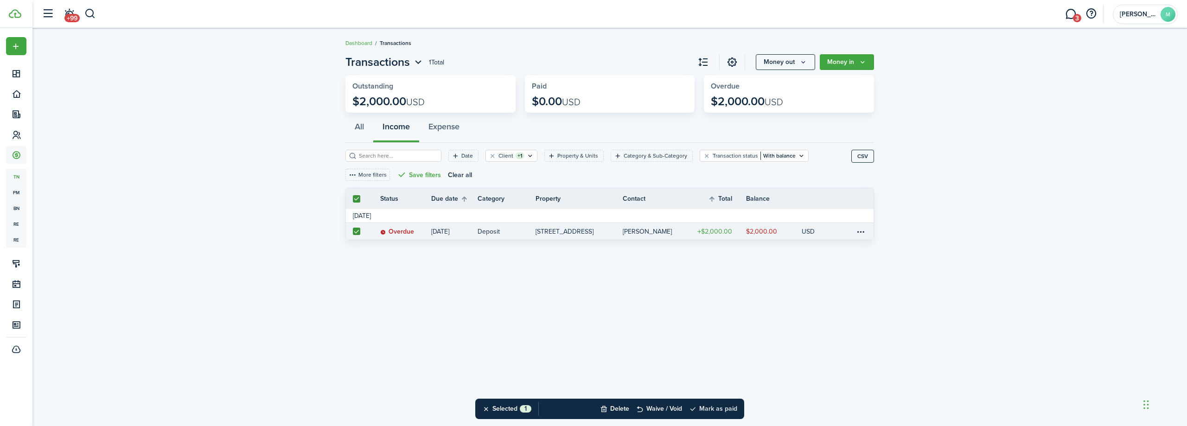
click at [727, 412] on button "Mark as paid" at bounding box center [713, 409] width 48 height 20
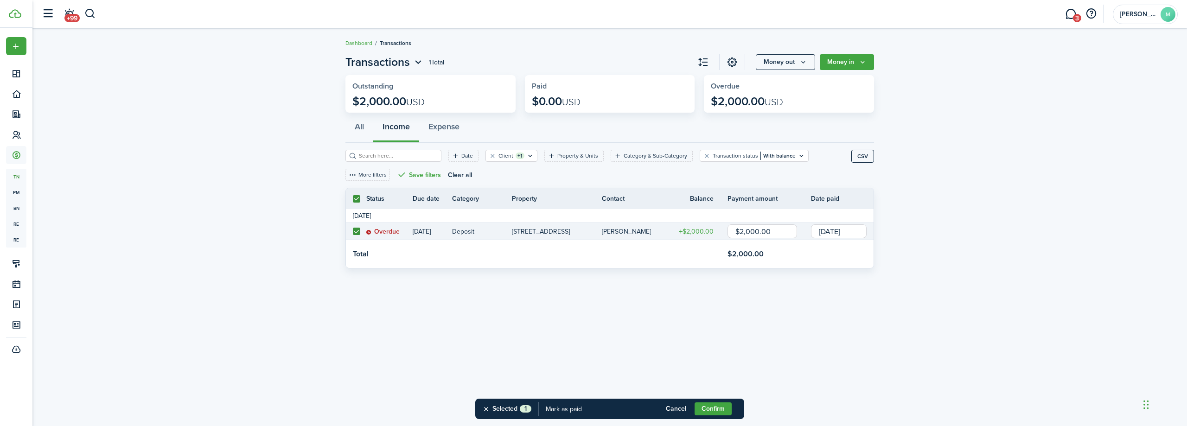
click at [862, 229] on input "[DATE]" at bounding box center [839, 231] width 56 height 14
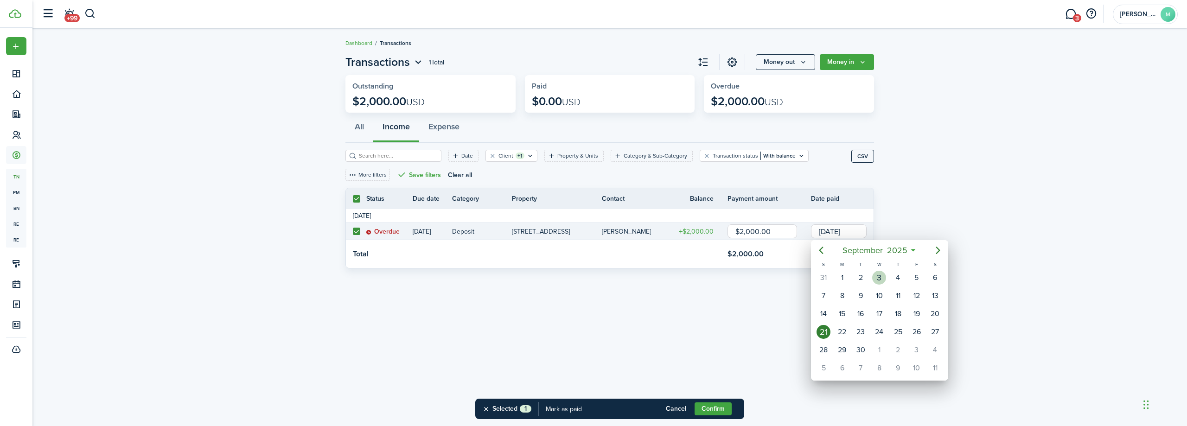
click at [881, 277] on div "3" at bounding box center [879, 278] width 14 height 14
type input "[DATE]"
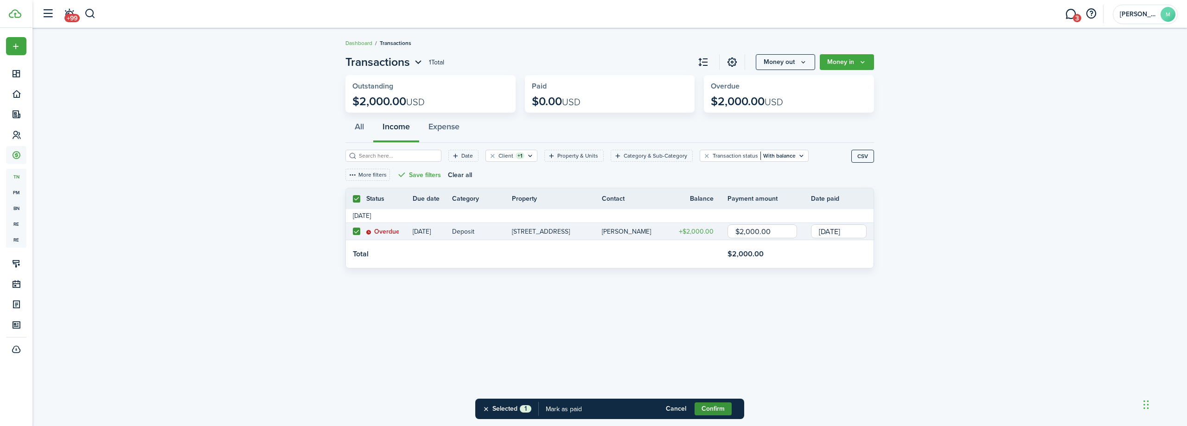
click at [713, 407] on button "Confirm" at bounding box center [712, 408] width 37 height 13
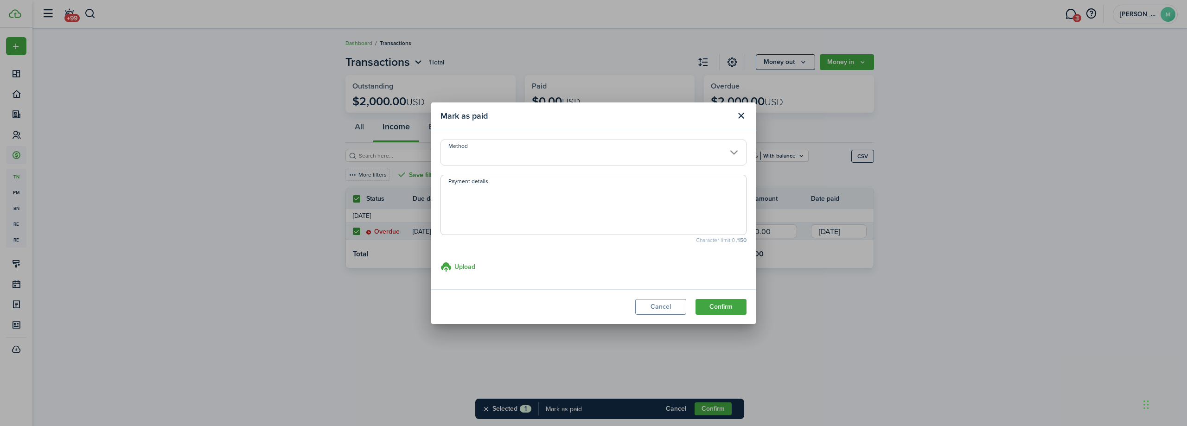
click at [735, 149] on input "Method" at bounding box center [593, 153] width 306 height 26
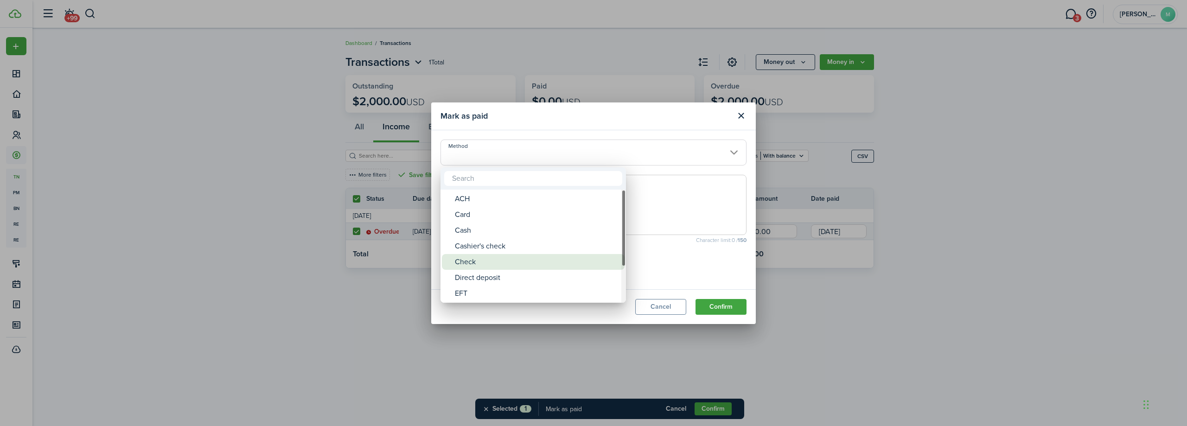
click at [483, 265] on div "Check" at bounding box center [537, 262] width 164 height 16
type input "Check"
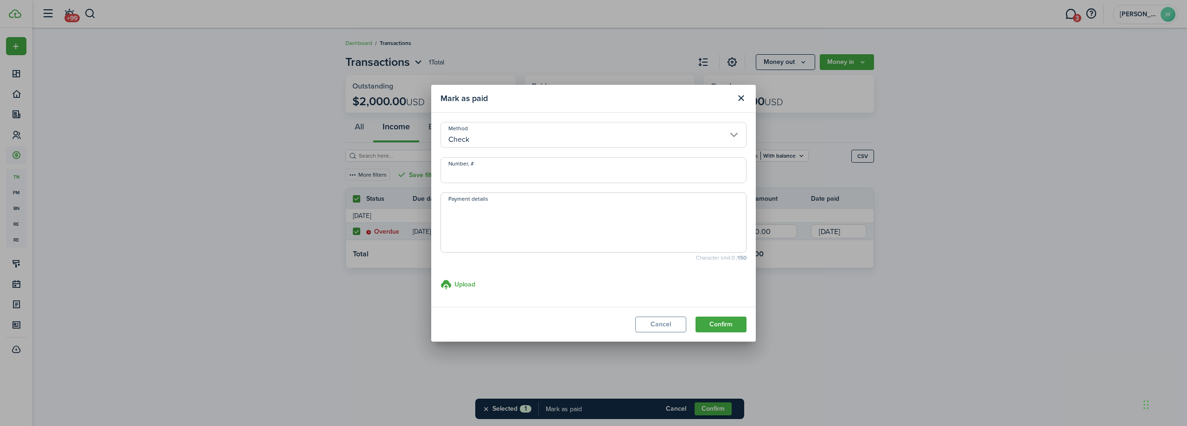
click at [533, 178] on input "Number, #" at bounding box center [593, 170] width 306 height 26
type input "150"
click at [718, 322] on button "Confirm" at bounding box center [720, 325] width 51 height 16
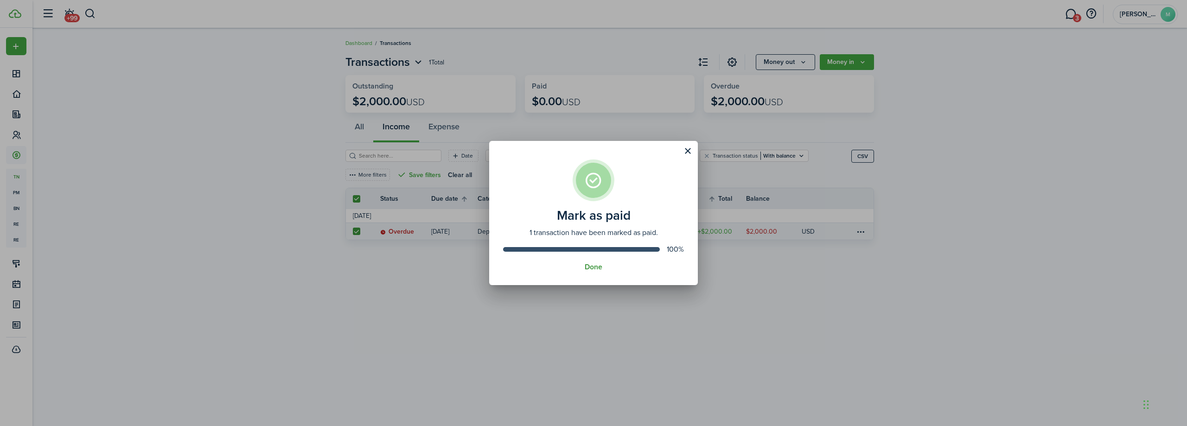
click at [595, 266] on button "Done" at bounding box center [594, 267] width 18 height 8
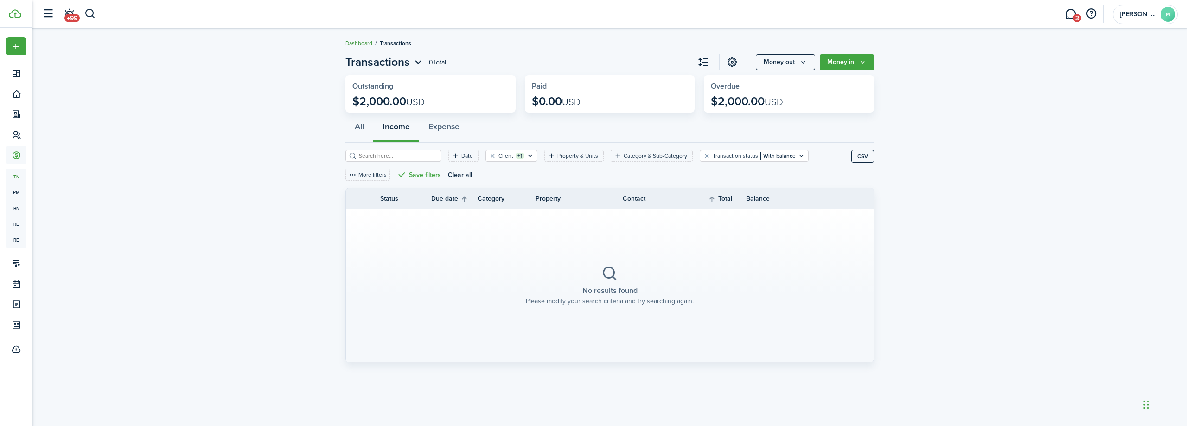
click at [358, 44] on link "Dashboard" at bounding box center [358, 43] width 27 height 8
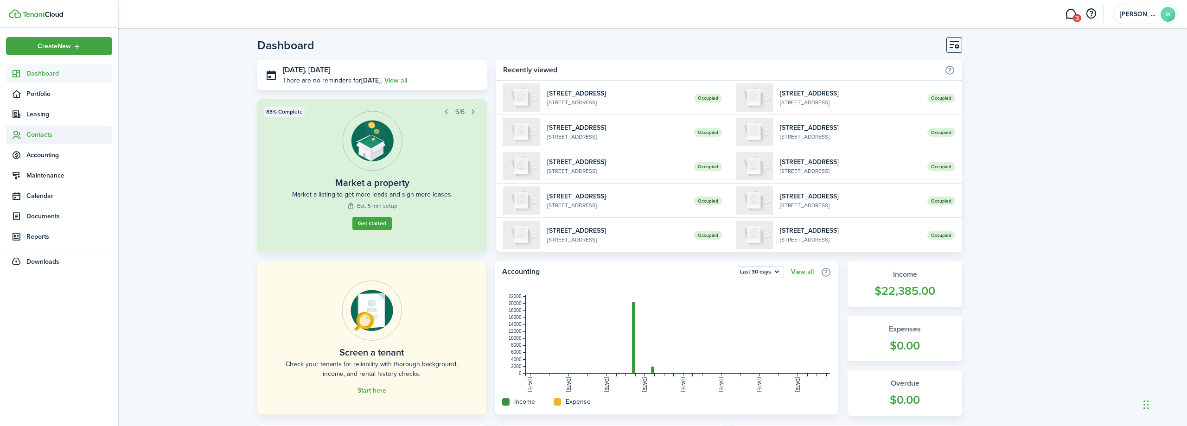
click at [36, 139] on span "Contacts" at bounding box center [69, 135] width 86 height 10
click at [48, 155] on span "Tenants" at bounding box center [69, 157] width 86 height 10
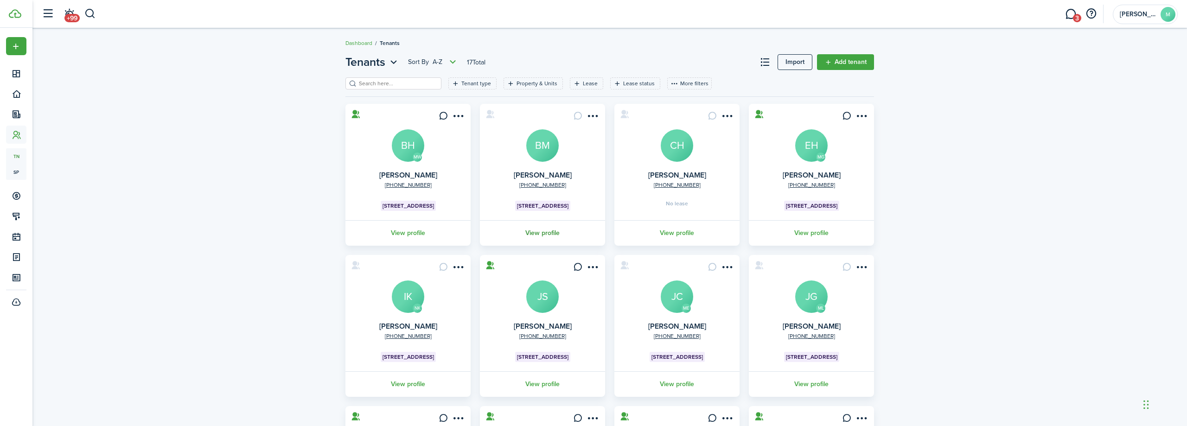
click at [543, 234] on link "View profile" at bounding box center [542, 232] width 128 height 25
